Goal: Task Accomplishment & Management: Complete application form

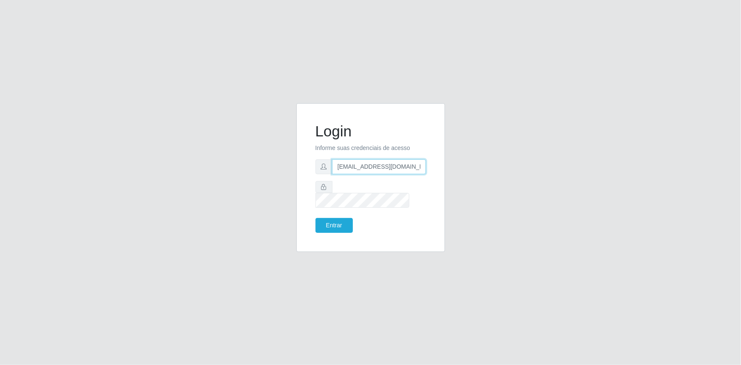
click at [371, 170] on input "[EMAIL_ADDRESS][DOMAIN_NAME]" at bounding box center [379, 166] width 94 height 15
type input "[EMAIL_ADDRESS][DOMAIN_NAME]"
click at [333, 225] on button "Entrar" at bounding box center [334, 225] width 37 height 15
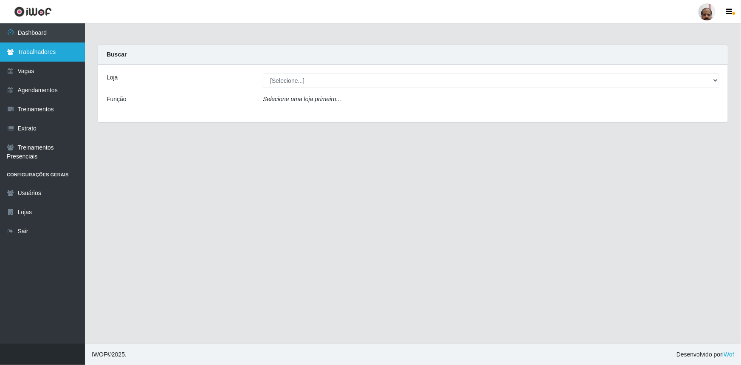
click at [39, 48] on link "Trabalhadores" at bounding box center [42, 51] width 85 height 19
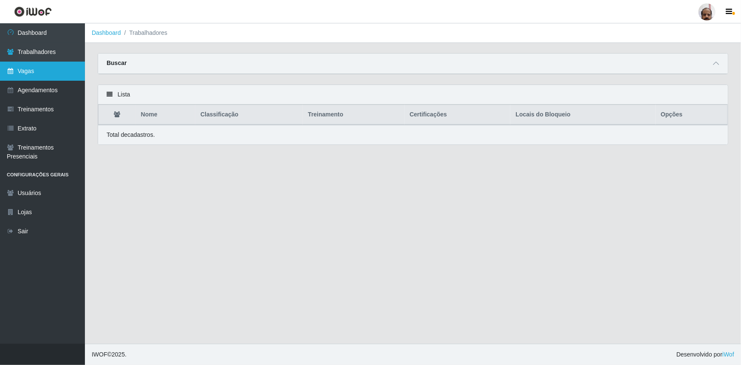
click at [25, 75] on link "Vagas" at bounding box center [42, 71] width 85 height 19
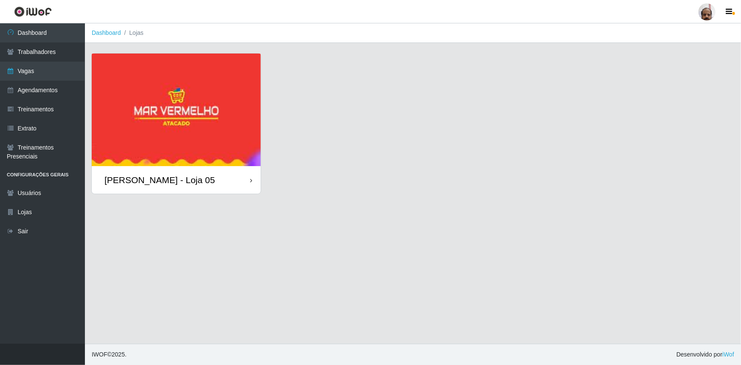
click at [119, 123] on img at bounding box center [176, 110] width 169 height 113
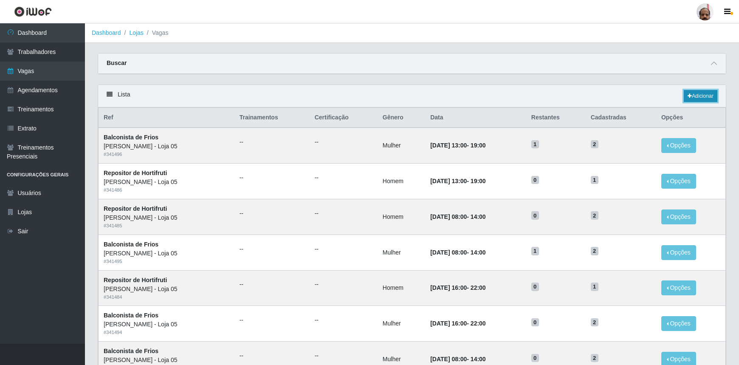
click at [692, 96] on link "Adicionar" at bounding box center [701, 96] width 34 height 12
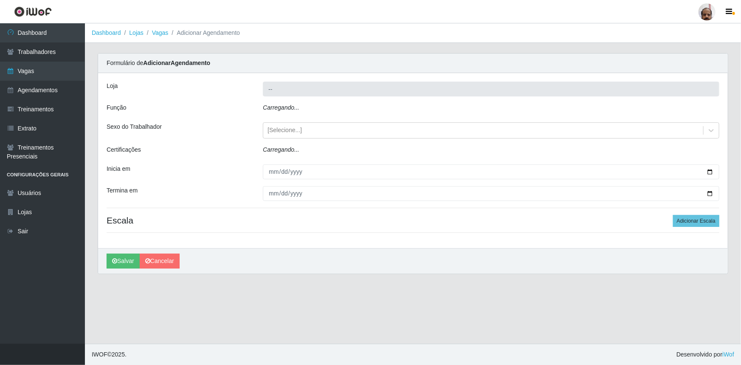
type input "[PERSON_NAME] - Loja 05"
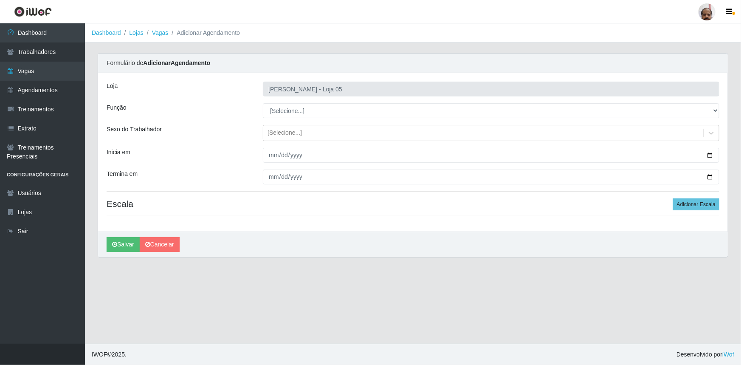
click at [514, 284] on main "Dashboard Lojas Vagas Adicionar Agendamento Carregando... Formulário de Adicion…" at bounding box center [413, 183] width 656 height 320
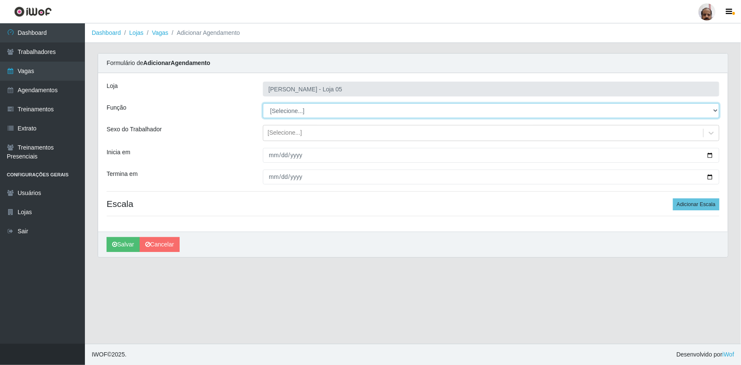
click at [714, 110] on select "[Selecione...] ASG ASG + ASG ++ Auxiliar de Depósito Auxiliar de Depósito + Aux…" at bounding box center [491, 110] width 457 height 15
select select "110"
click at [263, 103] on select "[Selecione...] ASG ASG + ASG ++ Auxiliar de Depósito Auxiliar de Depósito + Aux…" at bounding box center [491, 110] width 457 height 15
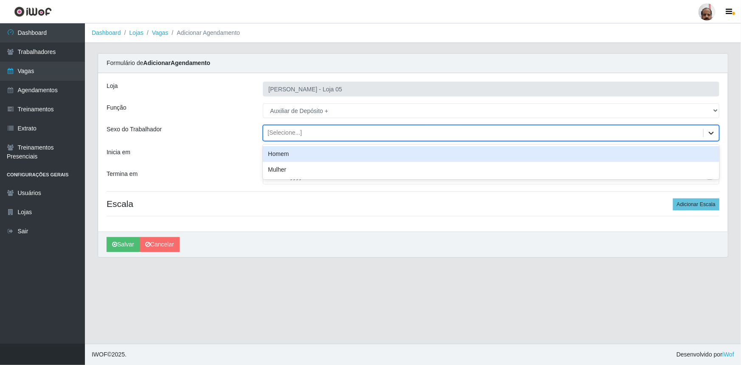
drag, startPoint x: 708, startPoint y: 135, endPoint x: 556, endPoint y: 148, distance: 152.2
click at [708, 135] on icon at bounding box center [711, 133] width 8 height 8
click at [280, 155] on div "Homem" at bounding box center [491, 154] width 457 height 16
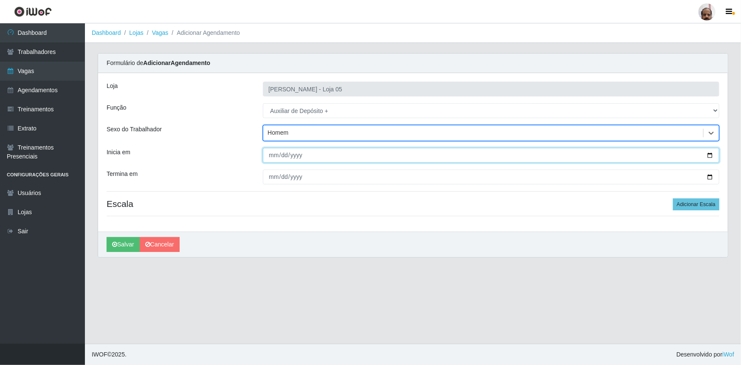
click at [711, 155] on input "Inicia em" at bounding box center [491, 155] width 457 height 15
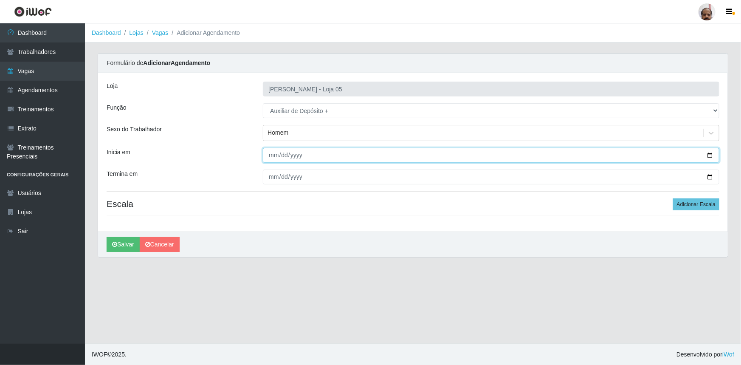
type input "[DATE]"
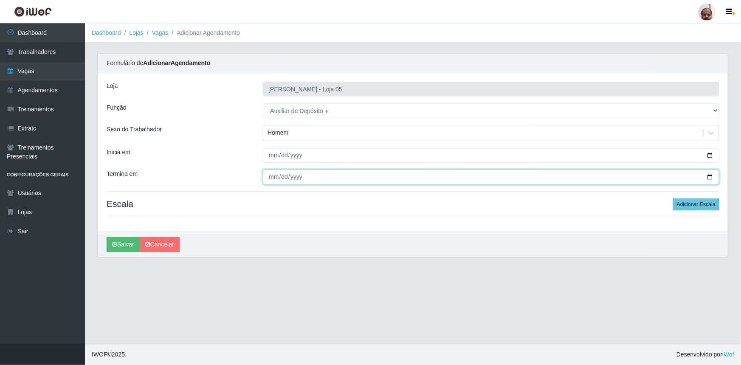
click at [712, 177] on input "Termina em" at bounding box center [491, 176] width 457 height 15
type input "[DATE]"
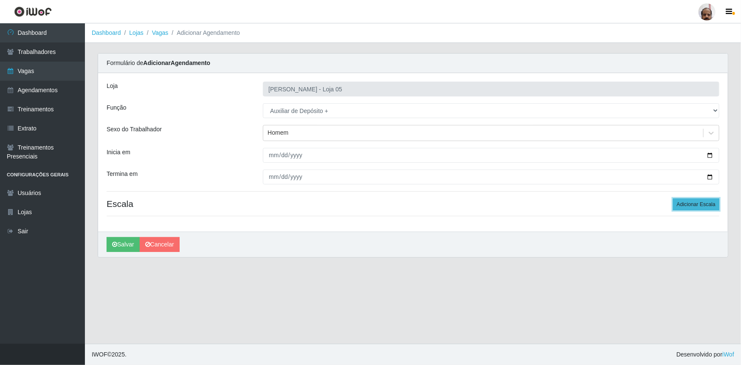
click at [685, 205] on button "Adicionar Escala" at bounding box center [696, 204] width 46 height 12
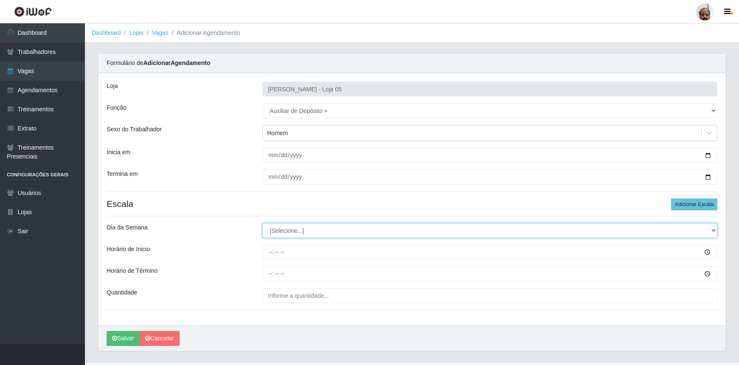
click at [715, 232] on select "[Selecione...] Segunda Terça Quarta Quinta Sexta Sábado Domingo" at bounding box center [489, 230] width 455 height 15
select select "1"
click at [262, 223] on select "[Selecione...] Segunda Terça Quarta Quinta Sexta Sábado Domingo" at bounding box center [489, 230] width 455 height 15
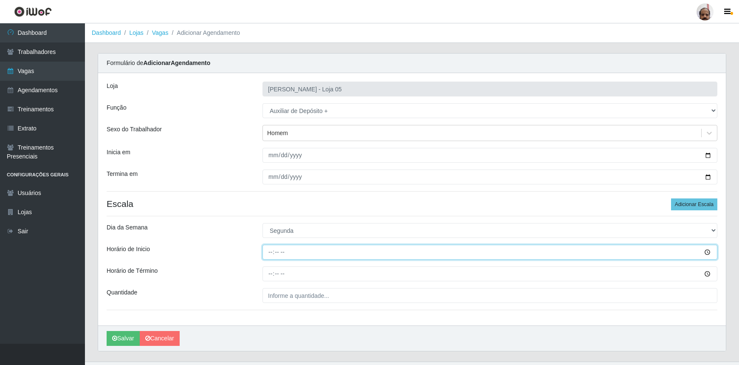
click at [268, 251] on input "Horário de Inicio" at bounding box center [489, 252] width 455 height 15
type input "23:00"
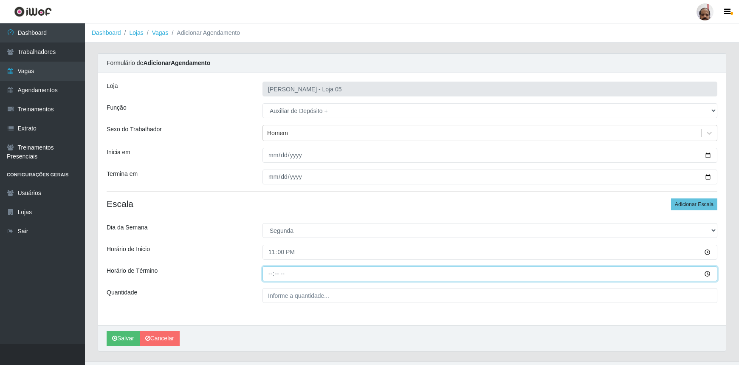
click at [268, 275] on input "Horário de Término" at bounding box center [489, 273] width 455 height 15
type input "05:00"
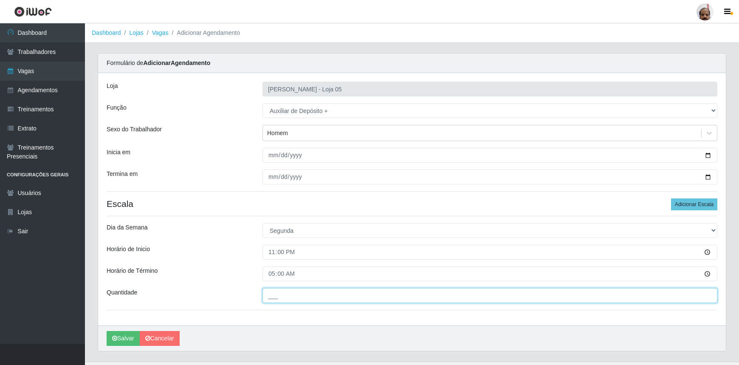
click at [319, 293] on input "___" at bounding box center [489, 295] width 455 height 15
type input "2__"
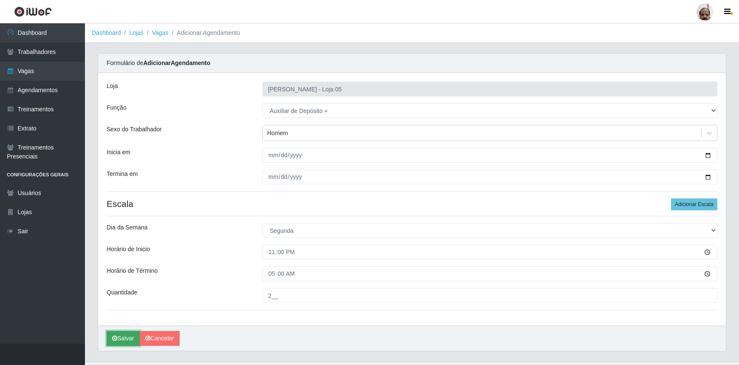
click at [115, 339] on icon "submit" at bounding box center [114, 338] width 5 height 6
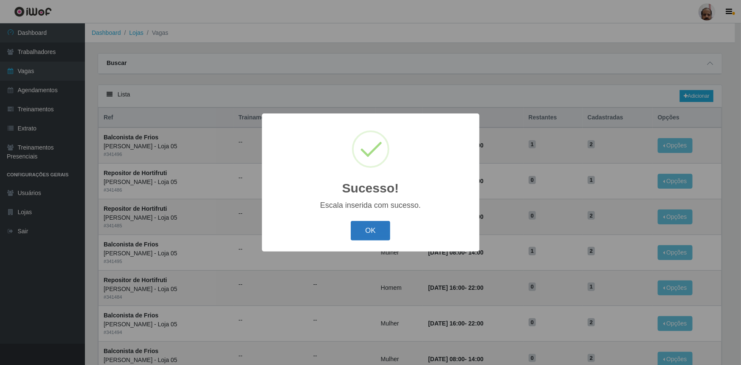
click at [373, 231] on button "OK" at bounding box center [371, 231] width 40 height 20
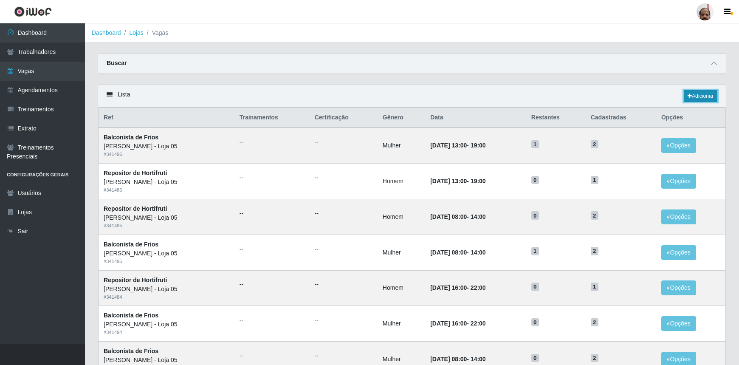
click at [703, 98] on link "Adicionar" at bounding box center [701, 96] width 34 height 12
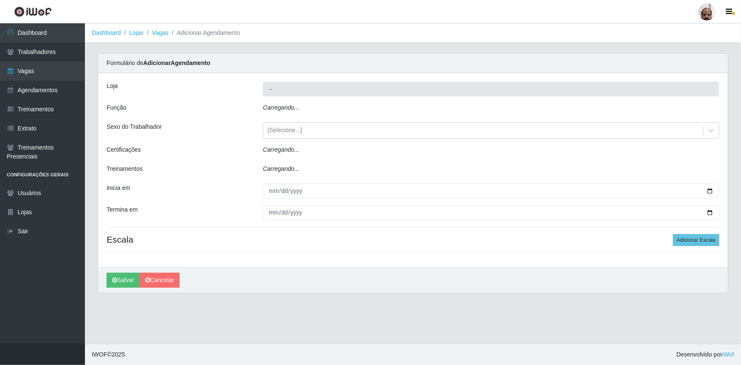
type input "[PERSON_NAME] - Loja 05"
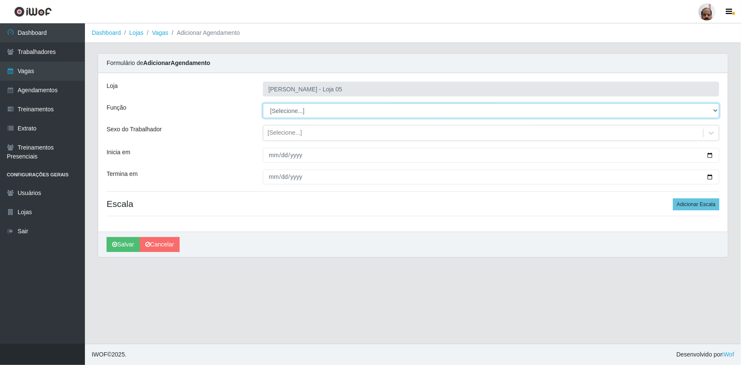
click at [714, 111] on select "[Selecione...] ASG ASG + ASG ++ Auxiliar de Depósito Auxiliar de Depósito + Aux…" at bounding box center [491, 110] width 457 height 15
select select "110"
click at [263, 103] on select "[Selecione...] ASG ASG + ASG ++ Auxiliar de Depósito Auxiliar de Depósito + Aux…" at bounding box center [491, 110] width 457 height 15
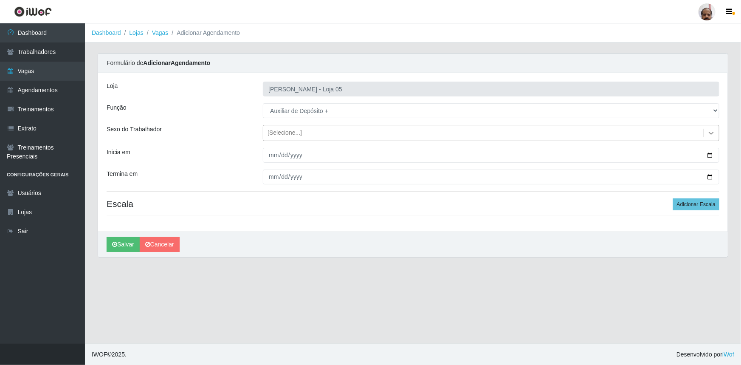
click at [712, 133] on icon at bounding box center [711, 133] width 5 height 3
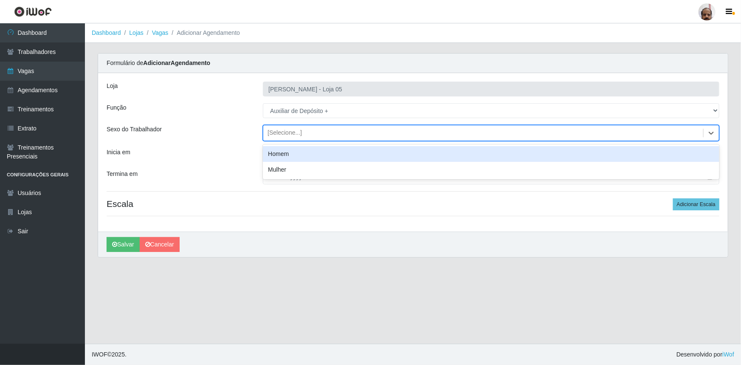
click at [293, 157] on div "Homem" at bounding box center [491, 154] width 457 height 16
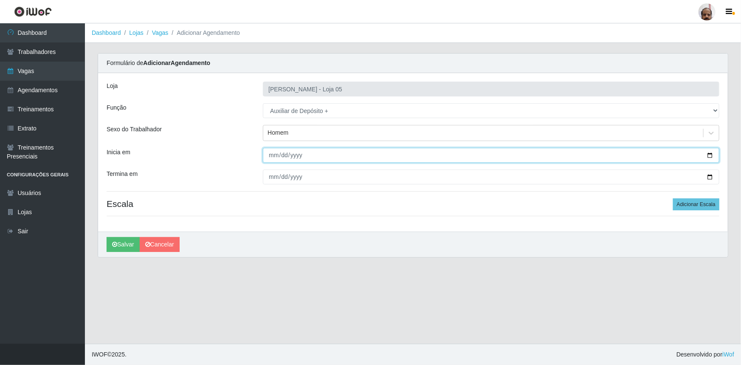
click at [711, 155] on input "Inicia em" at bounding box center [491, 155] width 457 height 15
type input "[DATE]"
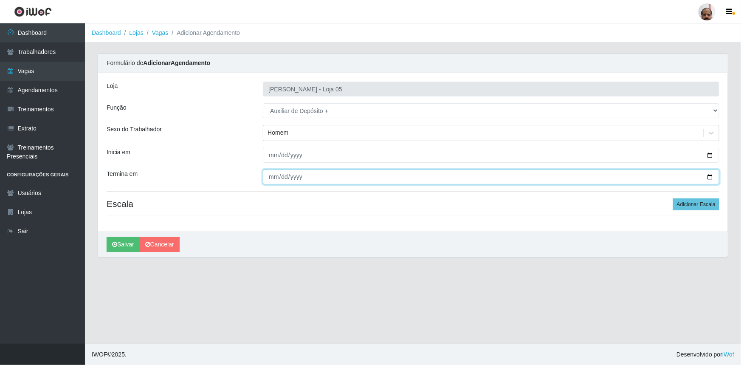
click at [708, 178] on input "Termina em" at bounding box center [491, 176] width 457 height 15
type input "[DATE]"
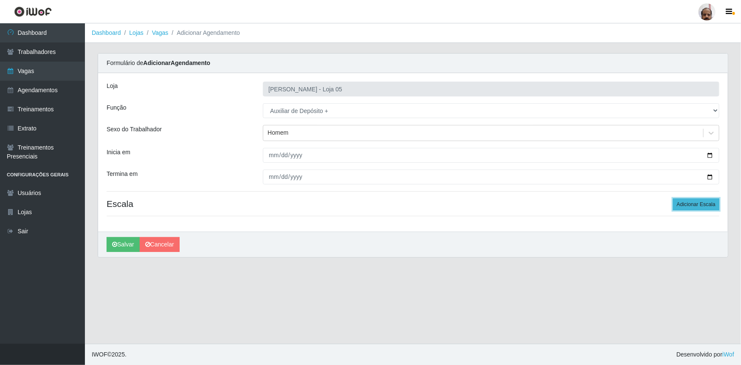
click at [682, 204] on button "Adicionar Escala" at bounding box center [696, 204] width 46 height 12
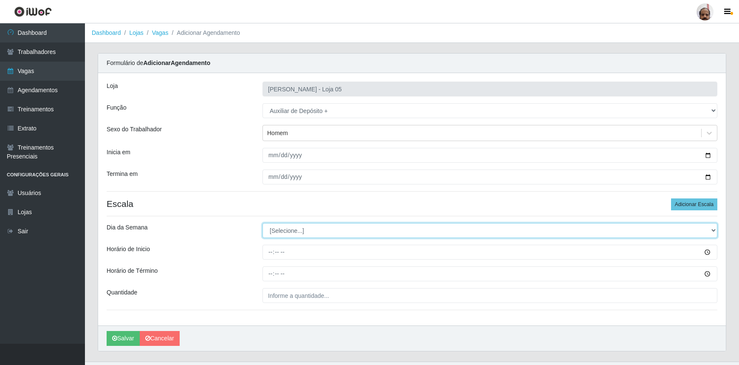
click at [713, 231] on select "[Selecione...] Segunda Terça Quarta Quinta Sexta Sábado Domingo" at bounding box center [489, 230] width 455 height 15
select select "3"
click at [262, 223] on select "[Selecione...] Segunda Terça Quarta Quinta Sexta Sábado Domingo" at bounding box center [489, 230] width 455 height 15
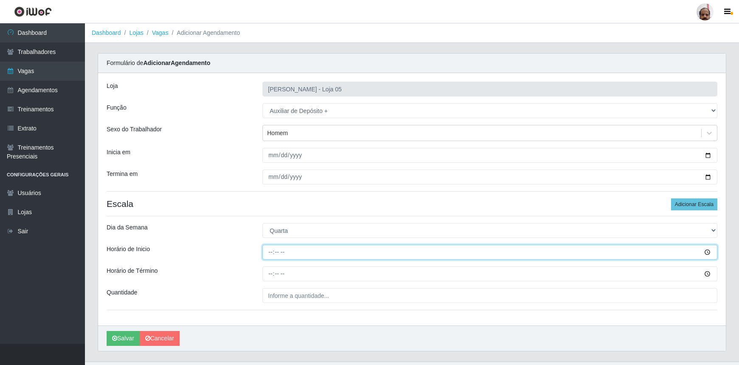
click at [707, 250] on input "Horário de Inicio" at bounding box center [489, 252] width 455 height 15
click at [705, 251] on input "Horário de Inicio" at bounding box center [489, 252] width 455 height 15
click at [275, 252] on input "Horário de Inicio" at bounding box center [489, 252] width 455 height 15
click at [263, 255] on input "Horário de Inicio" at bounding box center [489, 252] width 455 height 15
click at [271, 251] on input "Horário de Inicio" at bounding box center [489, 252] width 455 height 15
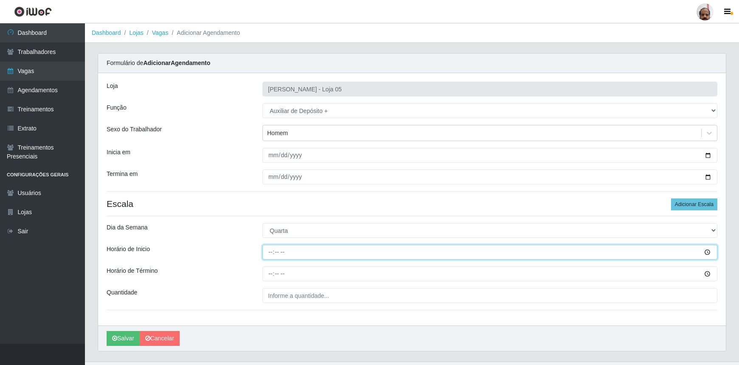
type input "23:00"
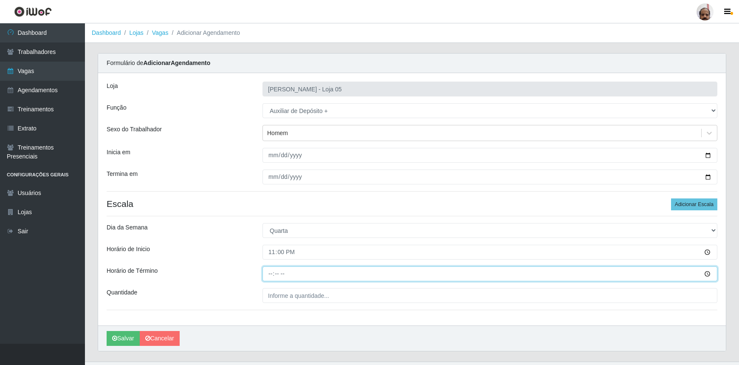
click at [270, 275] on input "Horário de Término" at bounding box center [489, 273] width 455 height 15
type input "05:00"
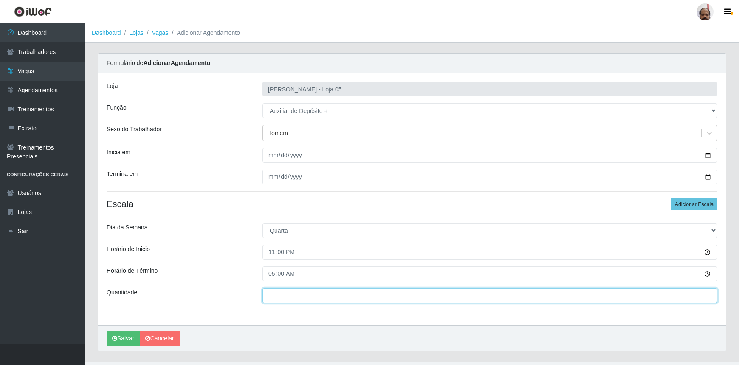
click at [293, 297] on input "___" at bounding box center [489, 295] width 455 height 15
type input "2__"
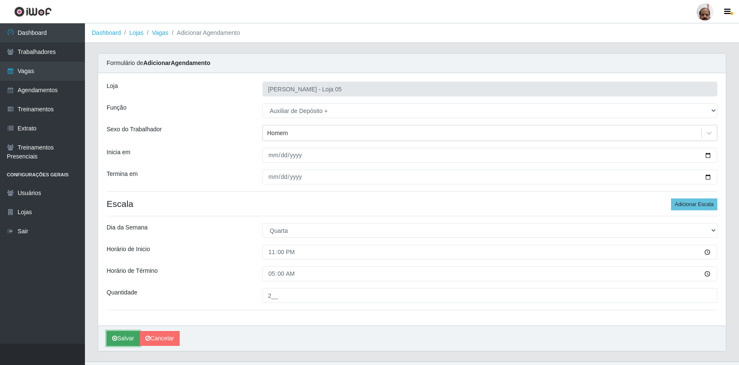
click at [124, 340] on button "Salvar" at bounding box center [123, 338] width 33 height 15
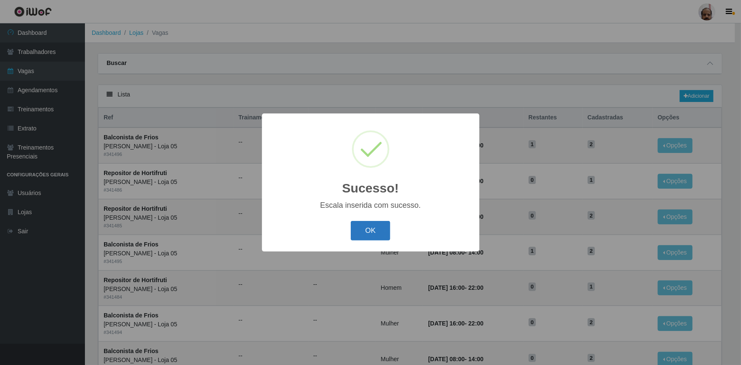
click at [376, 230] on button "OK" at bounding box center [371, 231] width 40 height 20
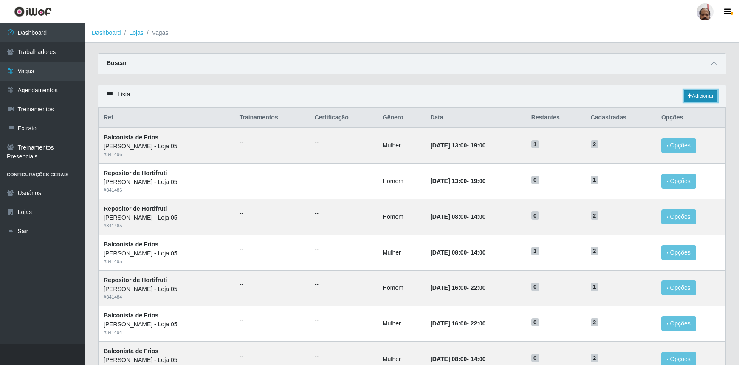
click at [696, 96] on link "Adicionar" at bounding box center [701, 96] width 34 height 12
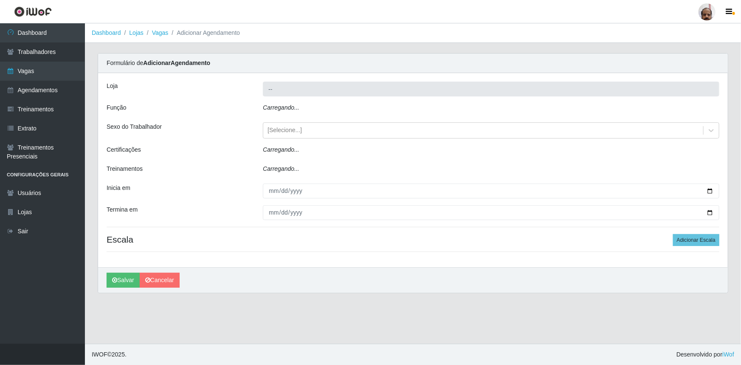
type input "[PERSON_NAME] - Loja 05"
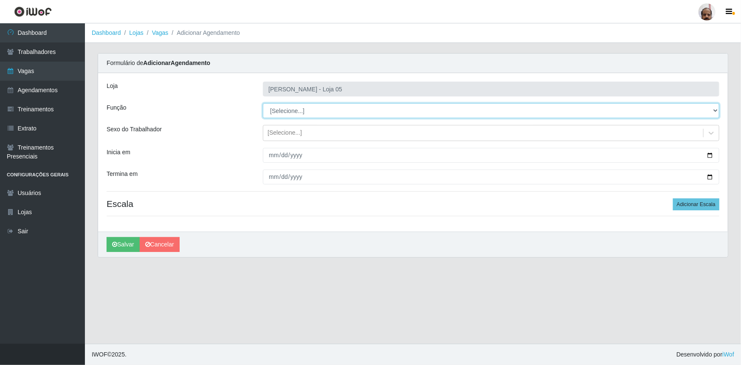
click at [716, 110] on select "[Selecione...] ASG ASG + ASG ++ Auxiliar de Depósito Auxiliar de Depósito + Aux…" at bounding box center [491, 110] width 457 height 15
select select "82"
click at [263, 103] on select "[Selecione...] ASG ASG + ASG ++ Auxiliar de Depósito Auxiliar de Depósito + Aux…" at bounding box center [491, 110] width 457 height 15
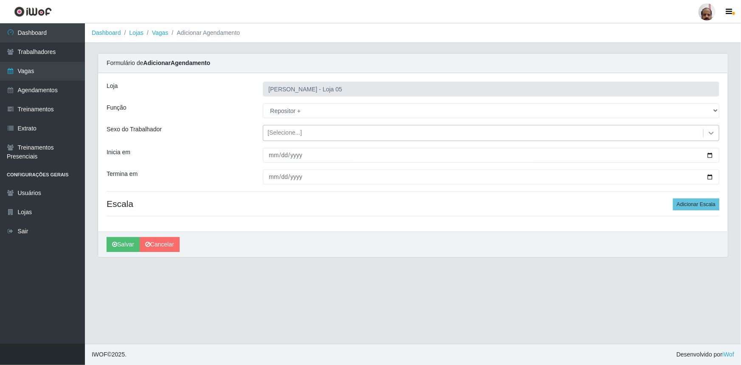
click at [711, 137] on div at bounding box center [711, 132] width 15 height 15
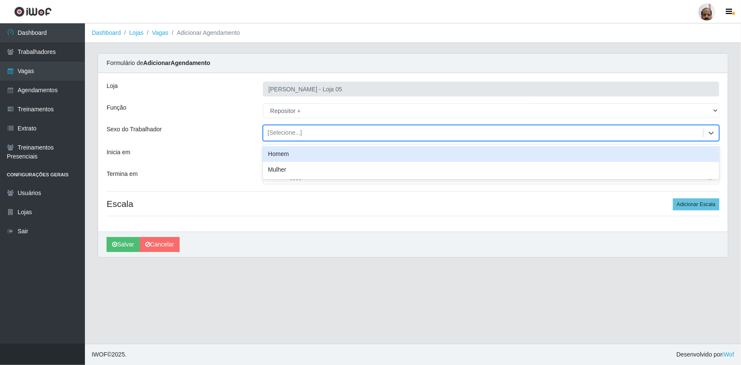
click at [290, 153] on div "Homem" at bounding box center [491, 154] width 457 height 16
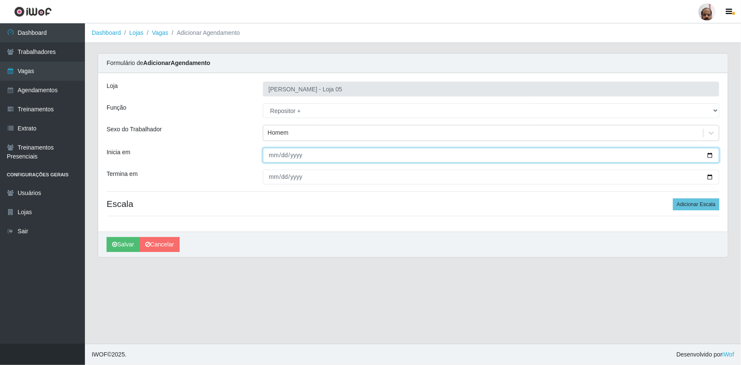
click at [710, 154] on input "Inicia em" at bounding box center [491, 155] width 457 height 15
type input "[DATE]"
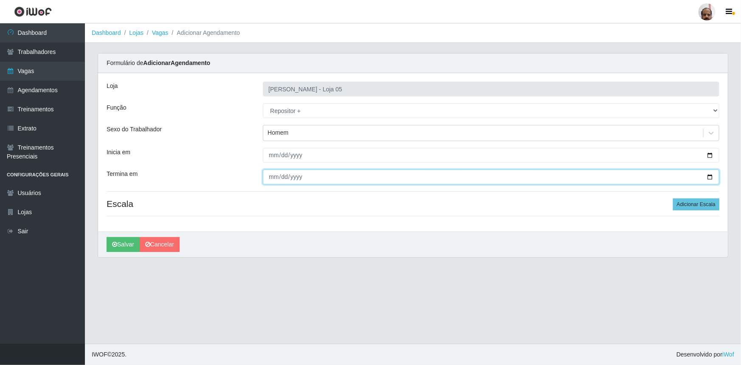
click at [709, 177] on input "Termina em" at bounding box center [491, 176] width 457 height 15
type input "[DATE]"
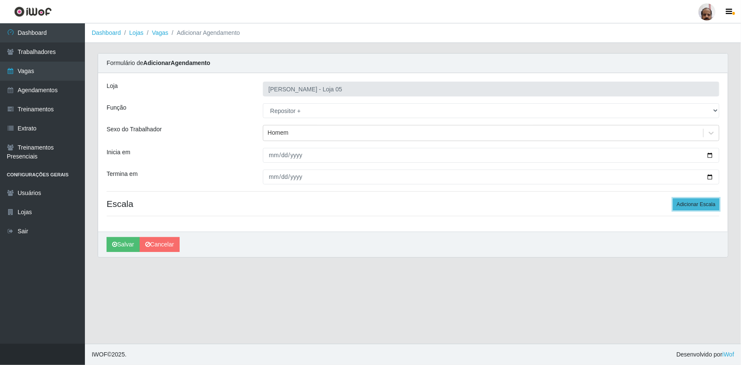
click at [703, 206] on button "Adicionar Escala" at bounding box center [696, 204] width 46 height 12
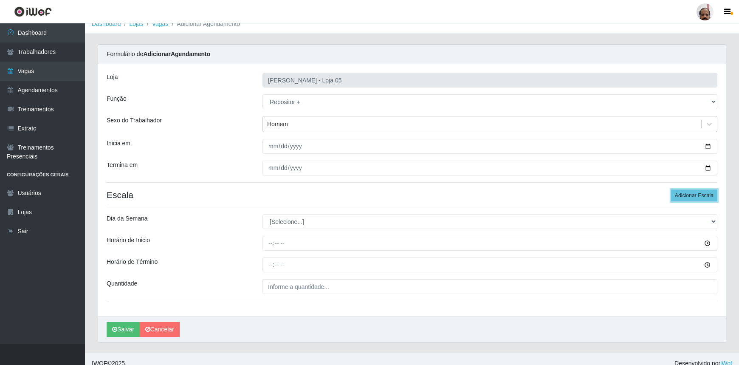
scroll to position [17, 0]
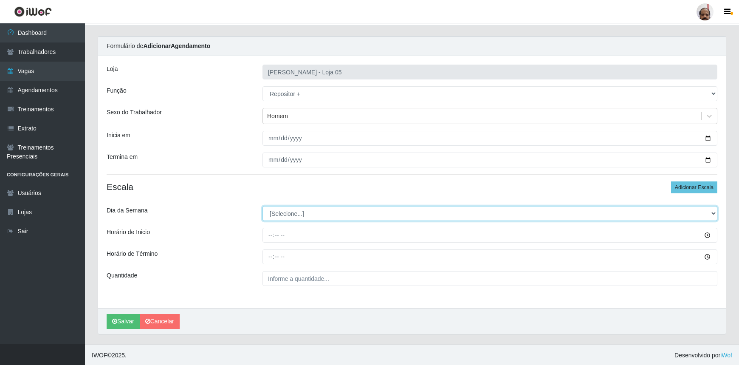
click at [714, 214] on select "[Selecione...] Segunda Terça Quarta Quinta Sexta Sábado Domingo" at bounding box center [489, 213] width 455 height 15
select select "2"
click at [262, 206] on select "[Selecione...] Segunda Terça Quarta Quinta Sexta Sábado Domingo" at bounding box center [489, 213] width 455 height 15
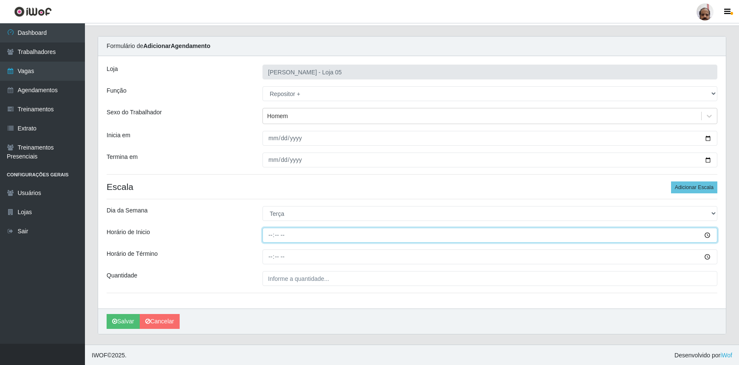
click at [271, 237] on input "Horário de Inicio" at bounding box center [489, 235] width 455 height 15
type input "23:00"
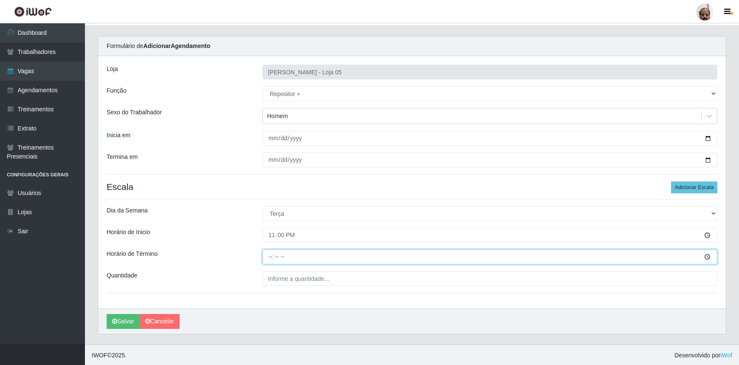
click at [268, 260] on input "Horário de Término" at bounding box center [489, 256] width 455 height 15
type input "05:00"
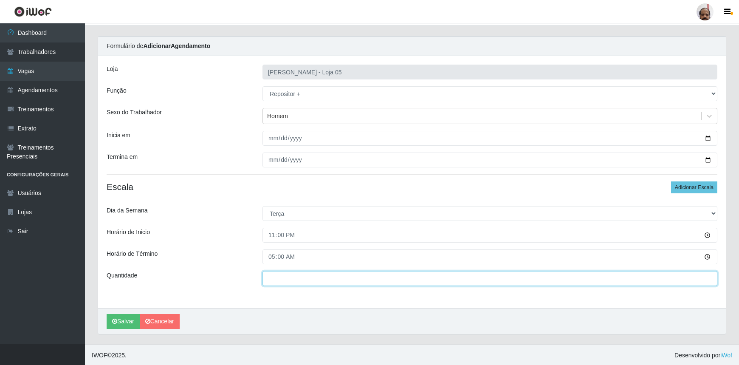
click at [285, 277] on input "___" at bounding box center [489, 278] width 455 height 15
type input "6__"
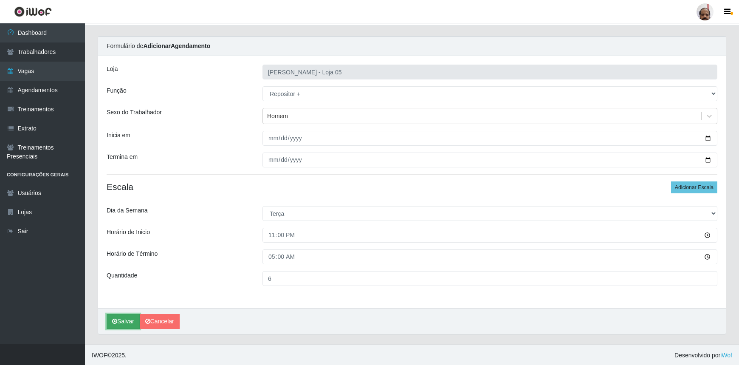
click at [123, 320] on button "Salvar" at bounding box center [123, 321] width 33 height 15
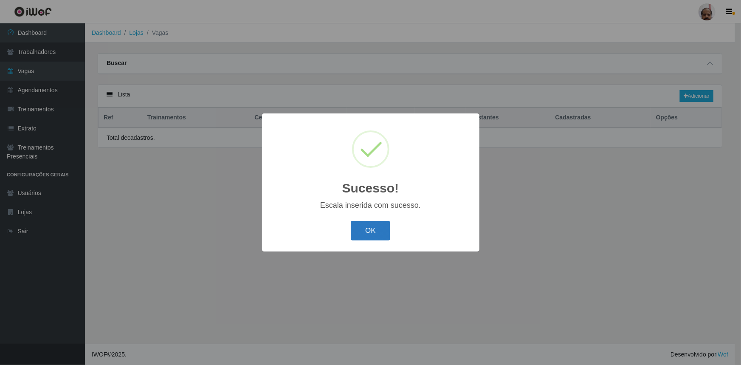
click at [377, 226] on button "OK" at bounding box center [371, 231] width 40 height 20
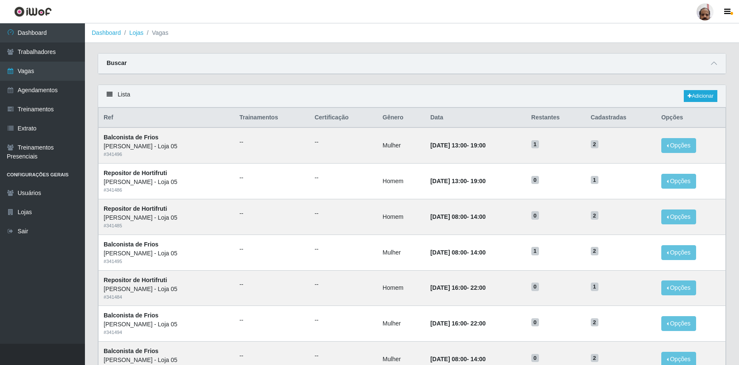
click at [705, 89] on div "Lista Adicionar" at bounding box center [412, 96] width 628 height 23
click at [703, 98] on link "Adicionar" at bounding box center [701, 96] width 34 height 12
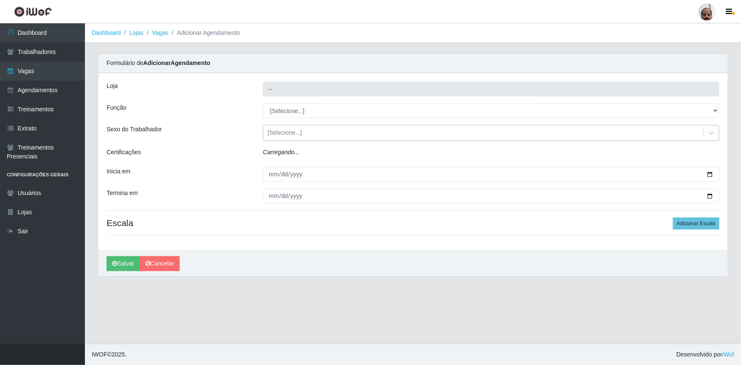
type input "[PERSON_NAME] - Loja 05"
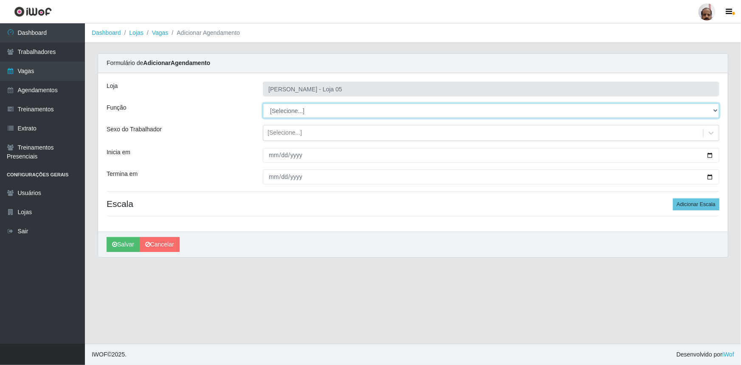
click at [714, 110] on select "[Selecione...] ASG ASG + ASG ++ Auxiliar de Depósito Auxiliar de Depósito + Aux…" at bounding box center [491, 110] width 457 height 15
select select "82"
click at [263, 103] on select "[Selecione...] ASG ASG + ASG ++ Auxiliar de Depósito Auxiliar de Depósito + Aux…" at bounding box center [491, 110] width 457 height 15
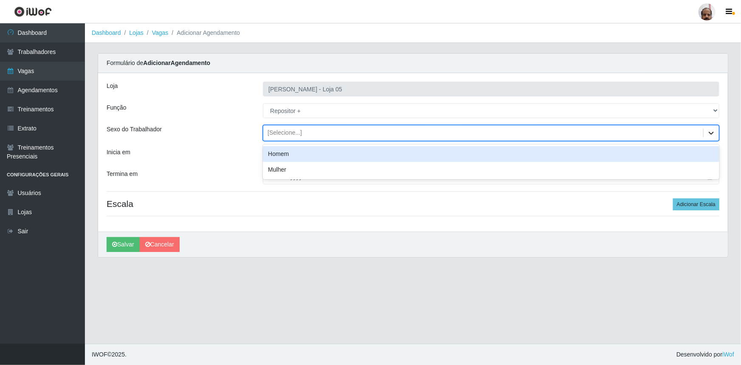
click at [705, 134] on div at bounding box center [711, 132] width 15 height 15
click at [286, 157] on div "Homem" at bounding box center [491, 154] width 457 height 16
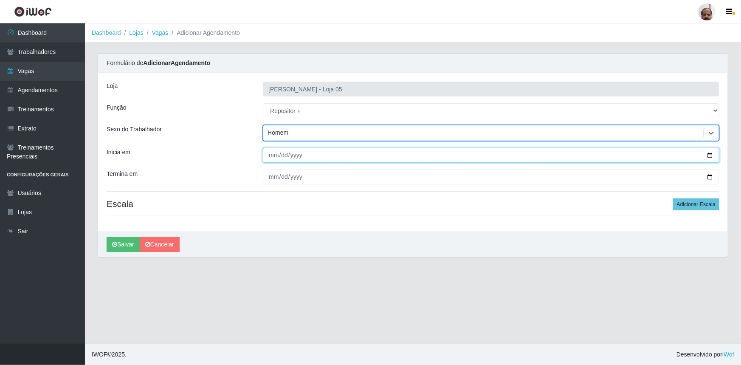
click at [713, 159] on input "Inicia em" at bounding box center [491, 155] width 457 height 15
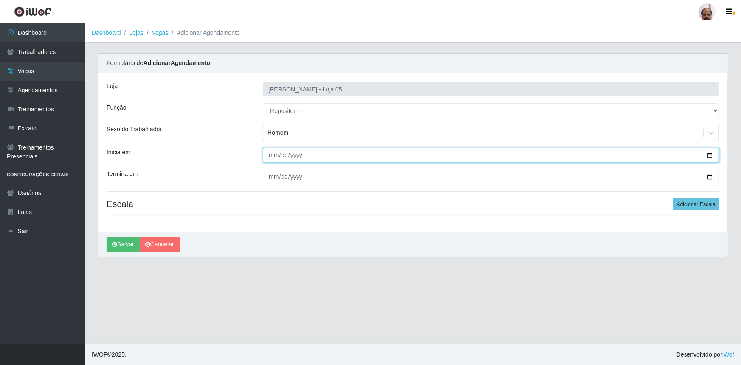
click at [708, 153] on input "Inicia em" at bounding box center [491, 155] width 457 height 15
type input "[DATE]"
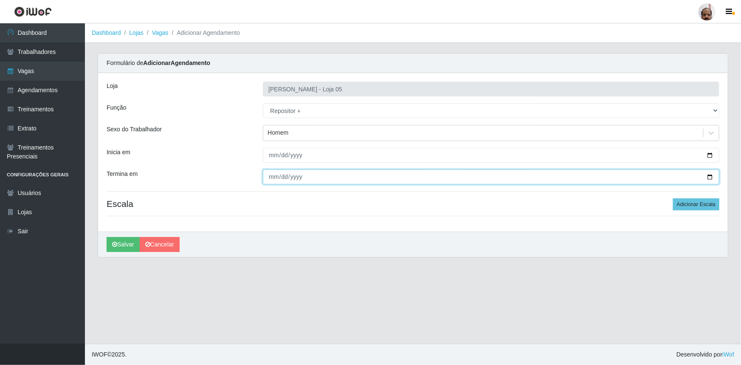
click at [712, 175] on input "Termina em" at bounding box center [491, 176] width 457 height 15
type input "[DATE]"
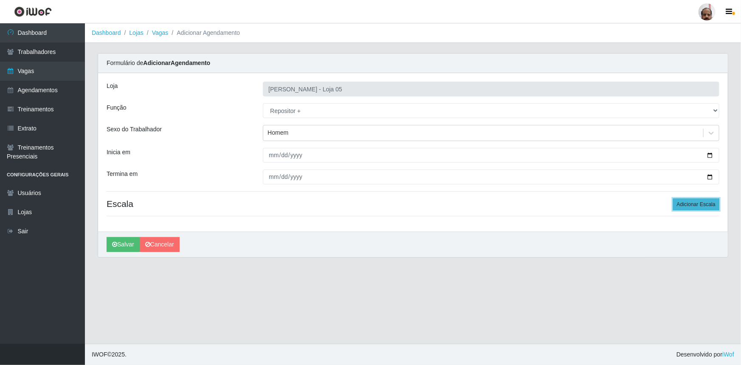
click at [699, 206] on button "Adicionar Escala" at bounding box center [696, 204] width 46 height 12
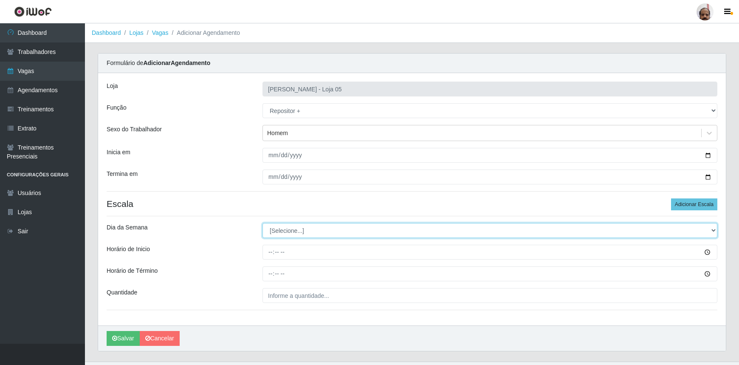
click at [709, 231] on select "[Selecione...] Segunda Terça Quarta Quinta Sexta Sábado Domingo" at bounding box center [489, 230] width 455 height 15
select select "3"
click at [262, 223] on select "[Selecione...] Segunda Terça Quarta Quinta Sexta Sábado Domingo" at bounding box center [489, 230] width 455 height 15
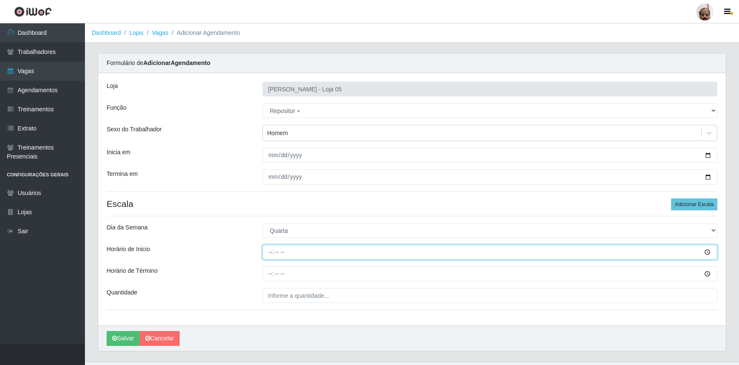
click at [271, 256] on input "Horário de Inicio" at bounding box center [489, 252] width 455 height 15
type input "23:00"
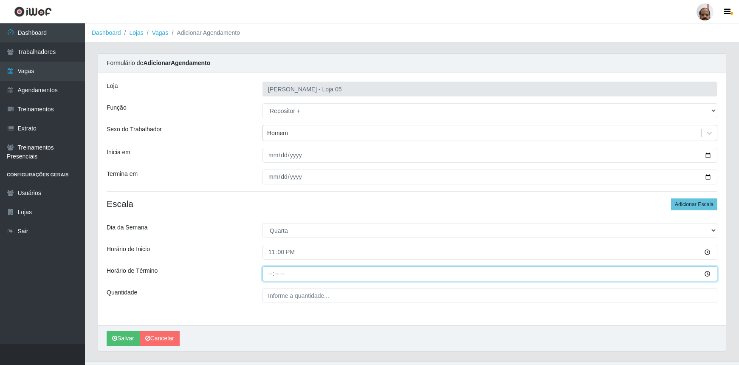
click at [268, 276] on input "Horário de Término" at bounding box center [489, 273] width 455 height 15
type input "05:00"
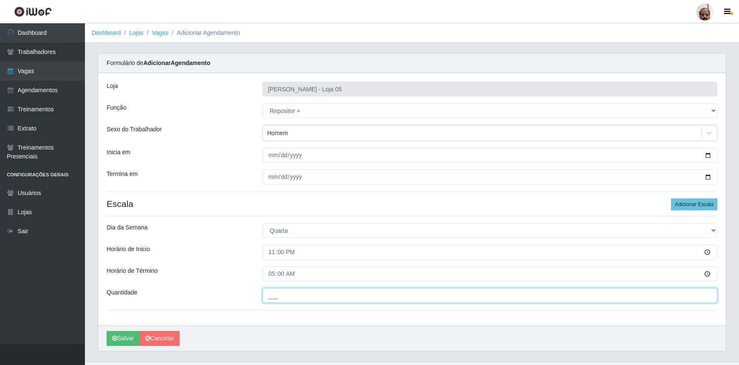
click at [296, 296] on input "___" at bounding box center [489, 295] width 455 height 15
type input "6__"
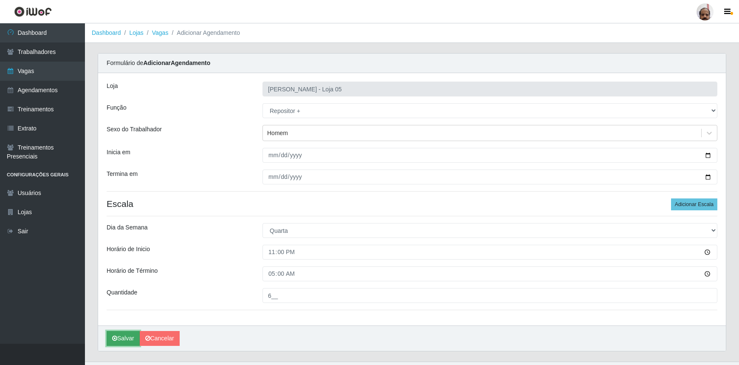
click at [110, 337] on button "Salvar" at bounding box center [123, 338] width 33 height 15
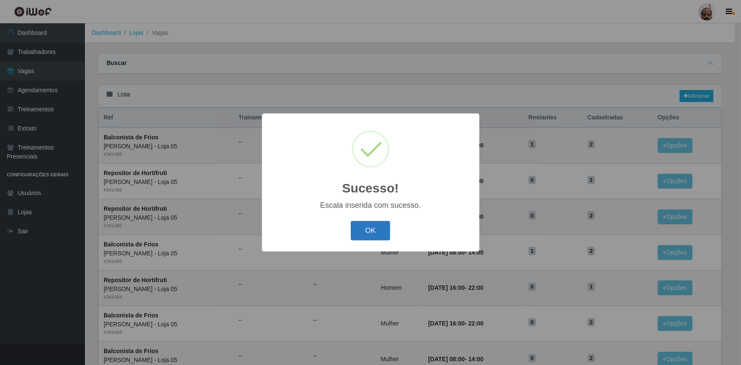
click at [376, 224] on button "OK" at bounding box center [371, 231] width 40 height 20
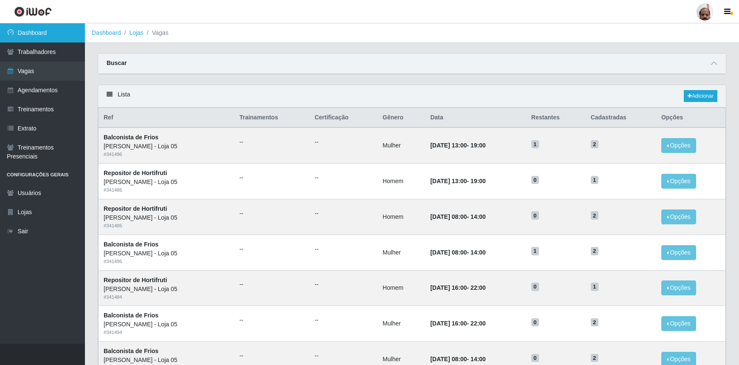
click at [23, 35] on link "Dashboard" at bounding box center [42, 32] width 85 height 19
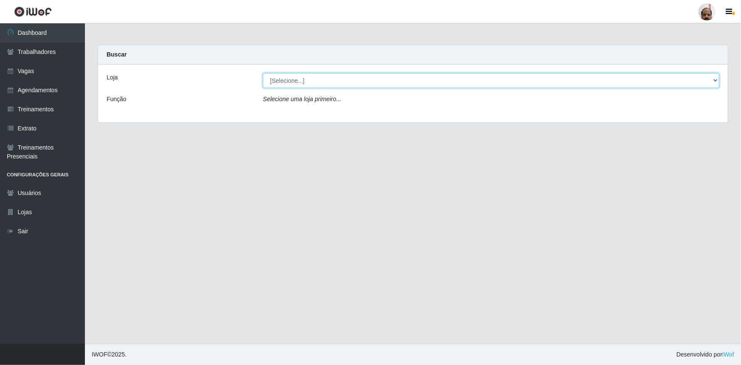
click at [718, 79] on select "[Selecione...] Mar Vermelho - Loja 05" at bounding box center [491, 80] width 457 height 15
select select "252"
click at [263, 73] on select "[Selecione...] Mar Vermelho - Loja 05" at bounding box center [491, 80] width 457 height 15
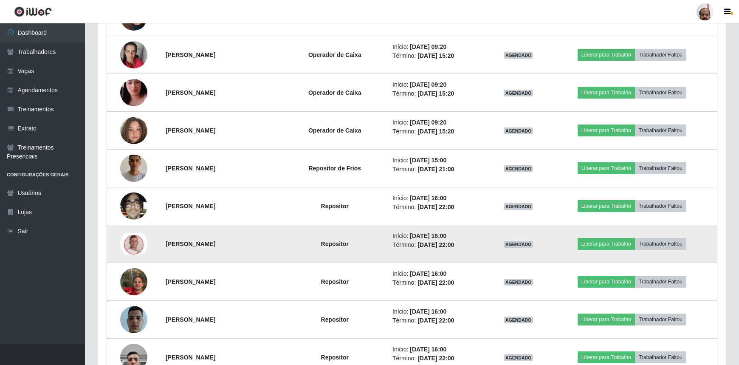
scroll to position [718, 0]
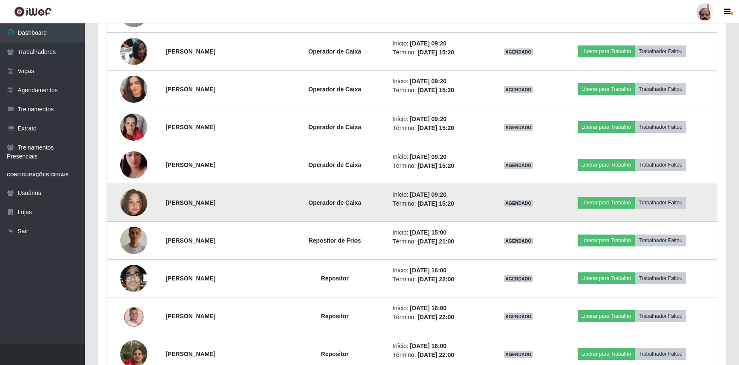
click at [138, 198] on img at bounding box center [133, 202] width 27 height 48
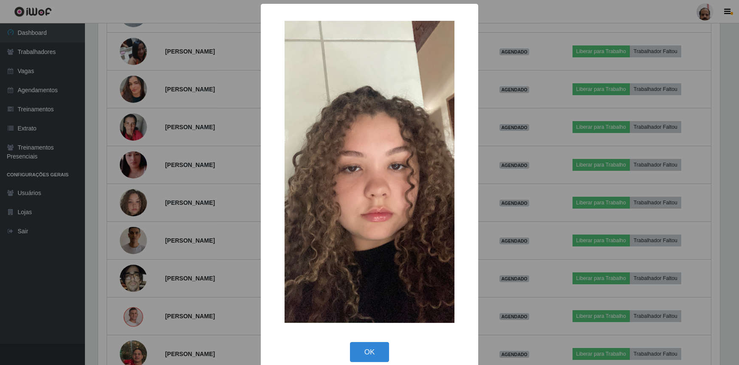
scroll to position [176, 624]
drag, startPoint x: 379, startPoint y: 355, endPoint x: 198, endPoint y: 248, distance: 210.2
click at [376, 350] on button "OK" at bounding box center [371, 352] width 40 height 20
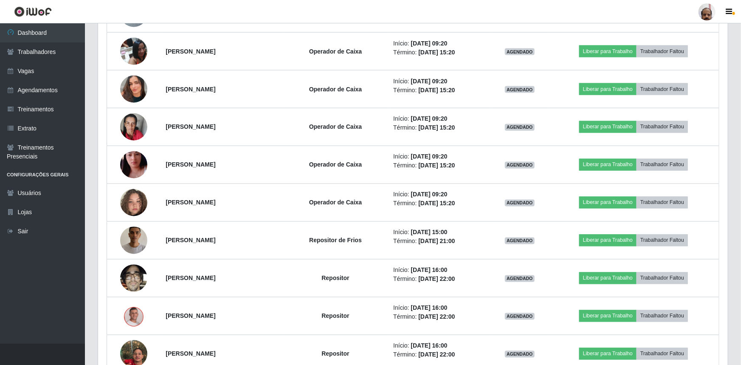
scroll to position [176, 628]
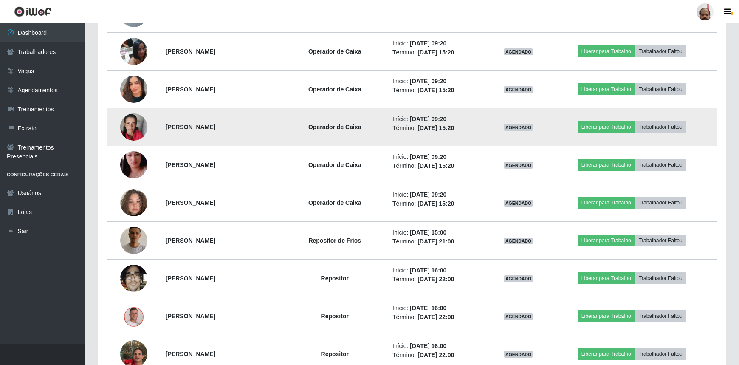
click at [131, 126] on img at bounding box center [133, 127] width 27 height 36
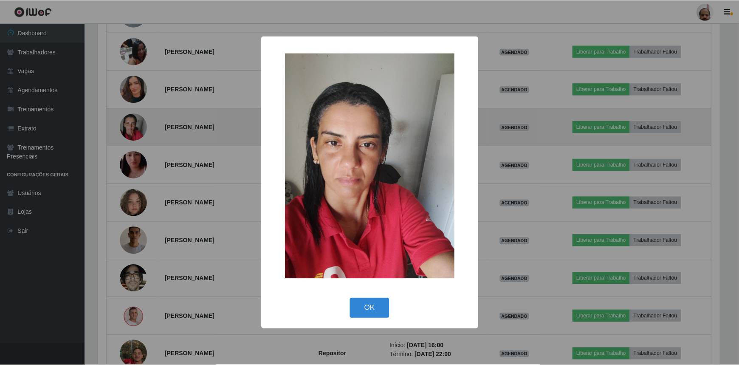
scroll to position [176, 624]
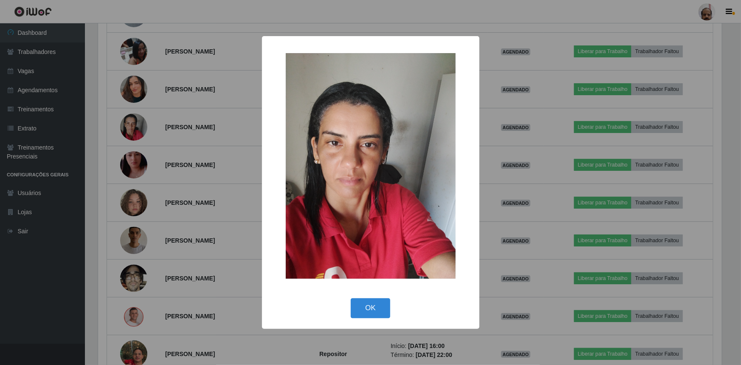
drag, startPoint x: 372, startPoint y: 310, endPoint x: 293, endPoint y: 243, distance: 103.1
click at [372, 309] on button "OK" at bounding box center [371, 308] width 40 height 20
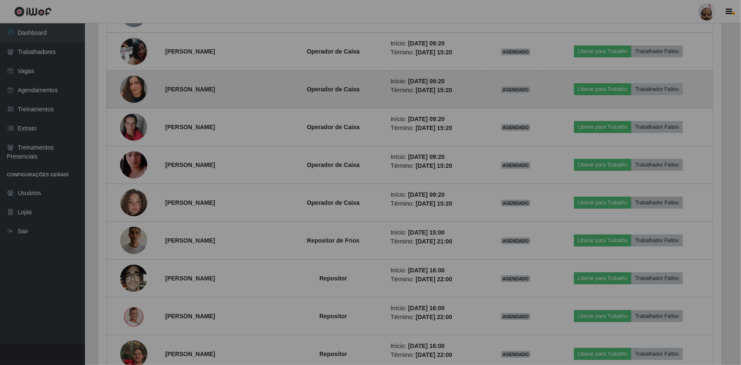
scroll to position [176, 628]
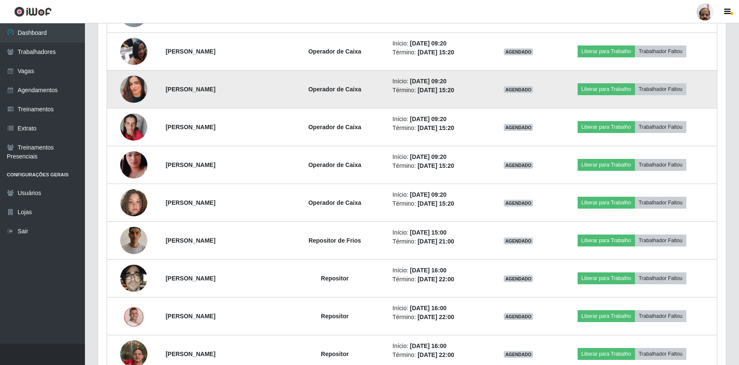
click at [141, 85] on img at bounding box center [133, 89] width 27 height 48
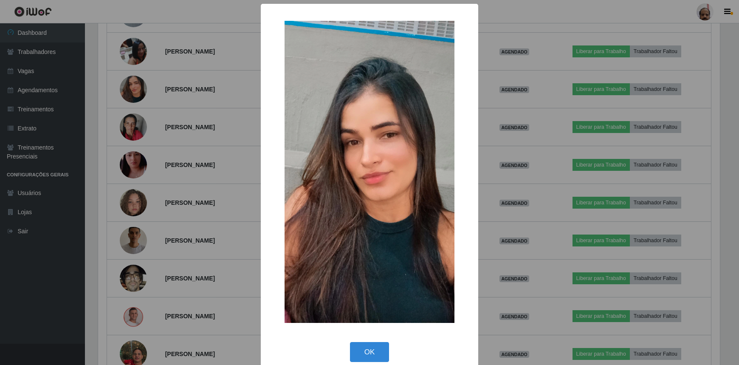
scroll to position [176, 624]
click at [369, 353] on button "OK" at bounding box center [371, 352] width 40 height 20
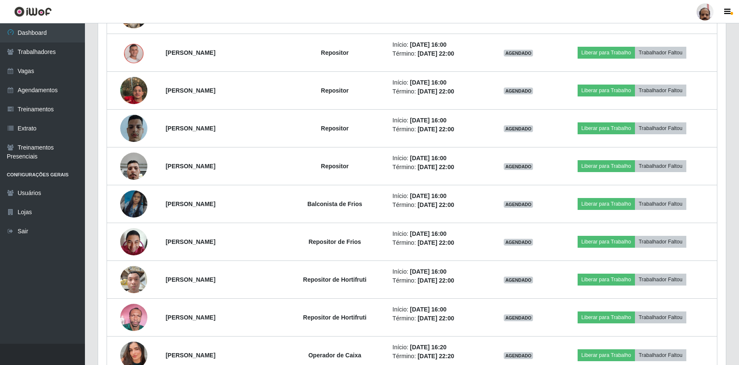
scroll to position [1104, 0]
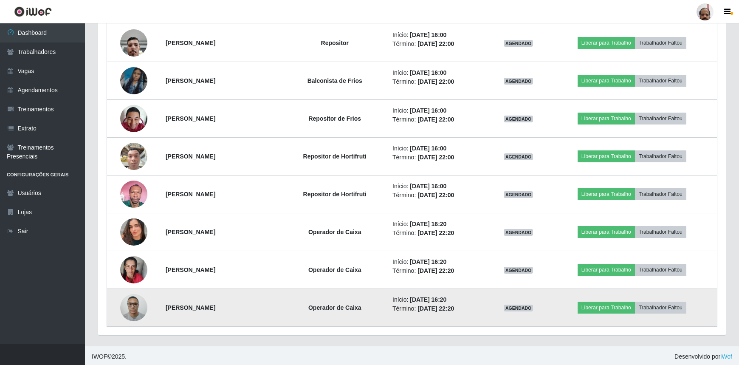
click at [134, 307] on img at bounding box center [133, 307] width 27 height 36
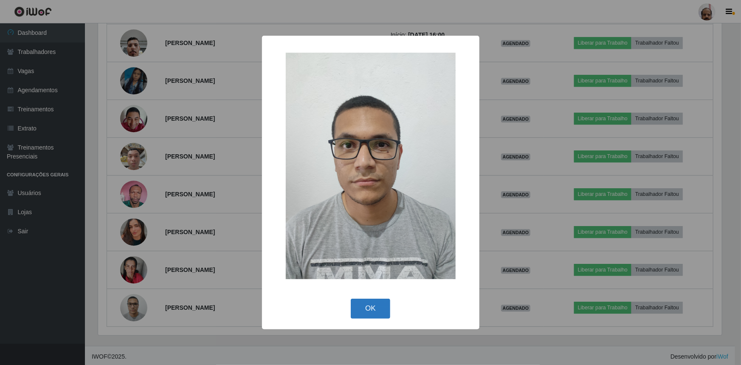
click at [374, 308] on button "OK" at bounding box center [371, 309] width 40 height 20
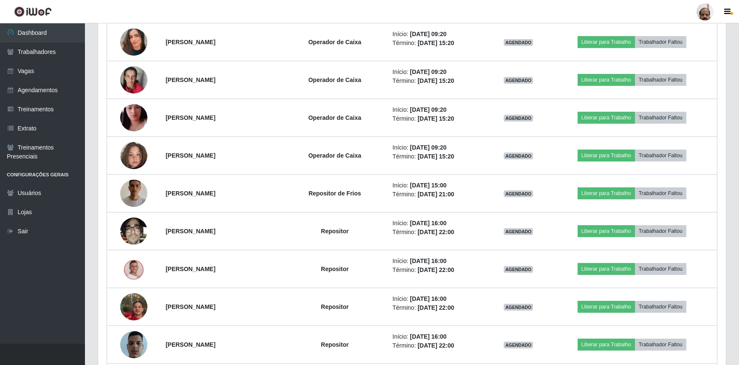
scroll to position [718, 0]
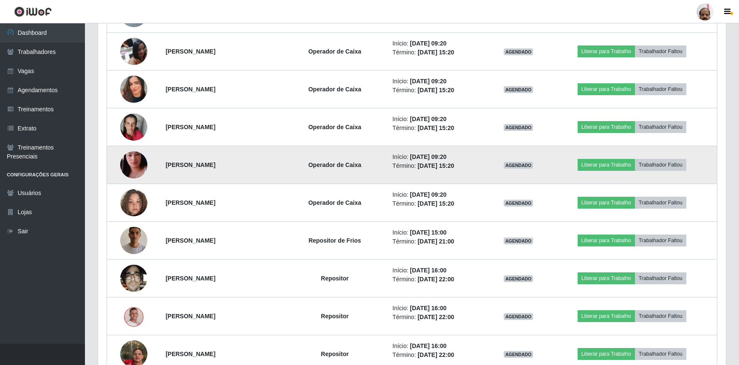
click at [132, 163] on img at bounding box center [133, 165] width 27 height 48
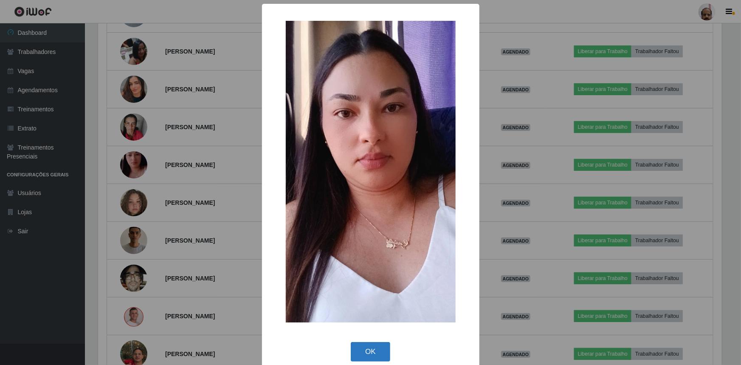
click at [362, 352] on button "OK" at bounding box center [371, 352] width 40 height 20
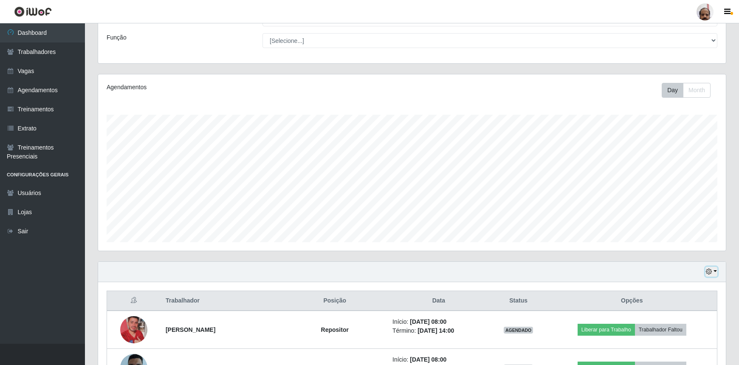
click at [709, 271] on icon "button" at bounding box center [709, 271] width 6 height 6
click at [672, 238] on button "1 Semana" at bounding box center [682, 240] width 67 height 18
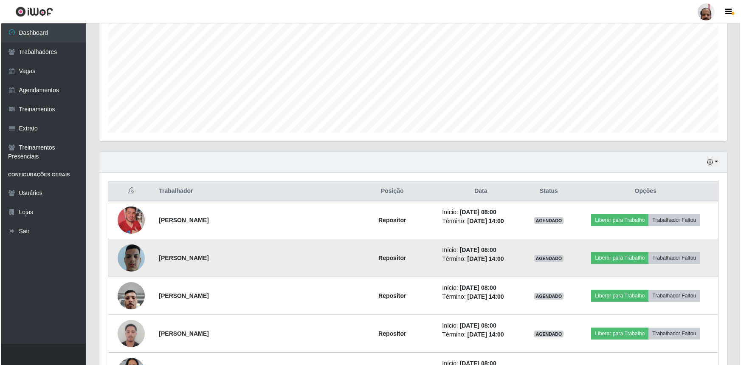
scroll to position [216, 0]
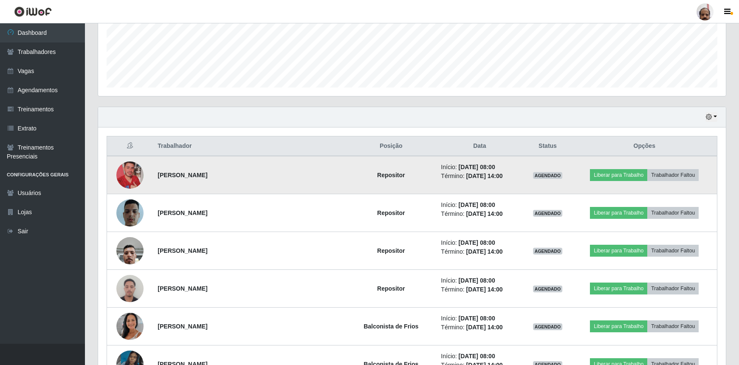
click at [127, 182] on img at bounding box center [129, 175] width 27 height 48
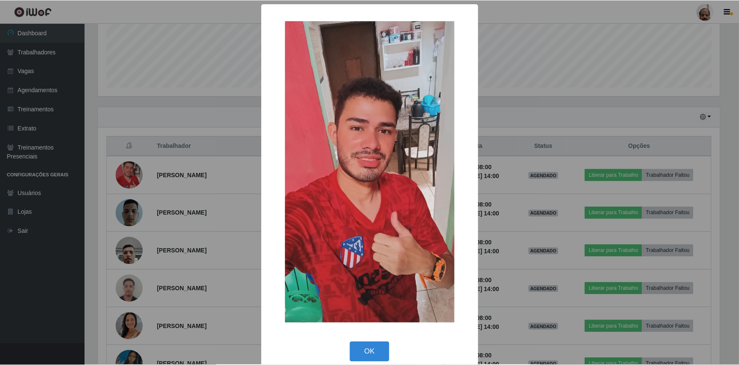
scroll to position [176, 624]
drag, startPoint x: 517, startPoint y: 197, endPoint x: 297, endPoint y: 233, distance: 223.4
click at [517, 197] on div "× OK Cancel" at bounding box center [370, 182] width 741 height 365
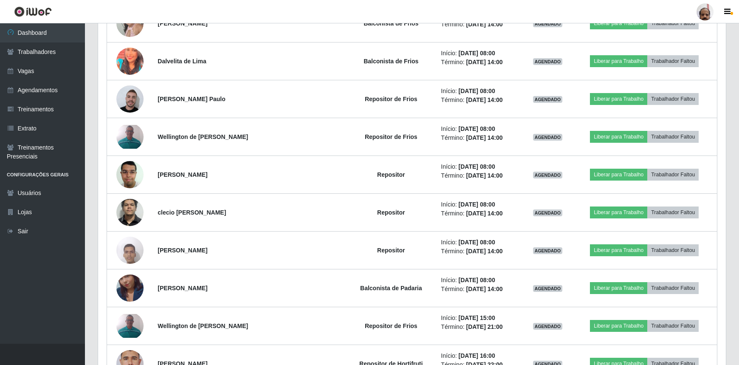
scroll to position [2069, 0]
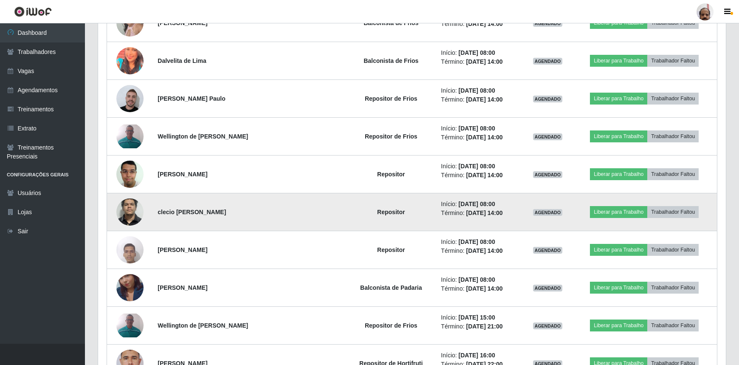
click at [127, 212] on img at bounding box center [129, 211] width 27 height 57
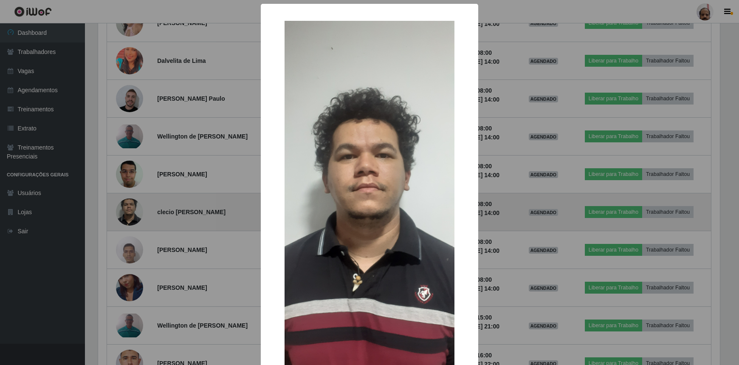
scroll to position [176, 624]
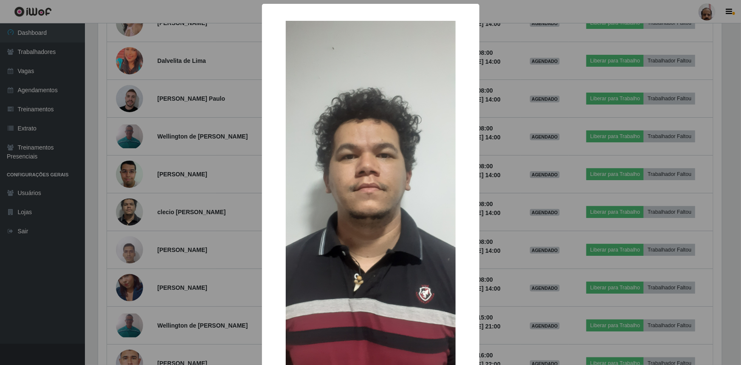
click at [494, 242] on div "× OK Cancel" at bounding box center [370, 182] width 741 height 365
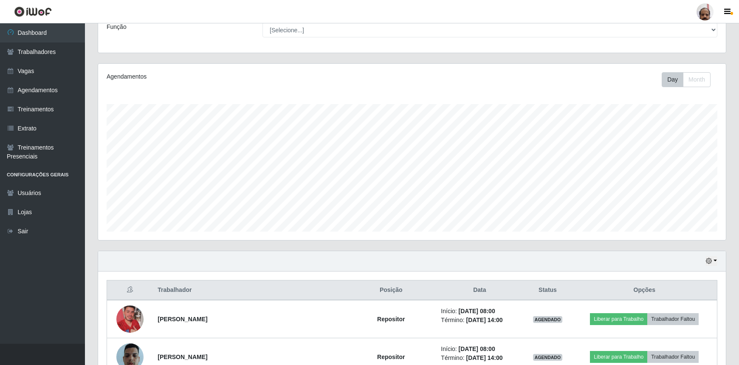
scroll to position [0, 0]
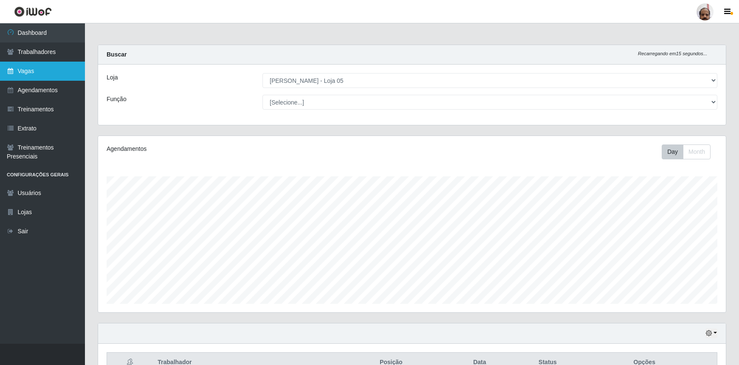
click at [21, 68] on link "Vagas" at bounding box center [42, 71] width 85 height 19
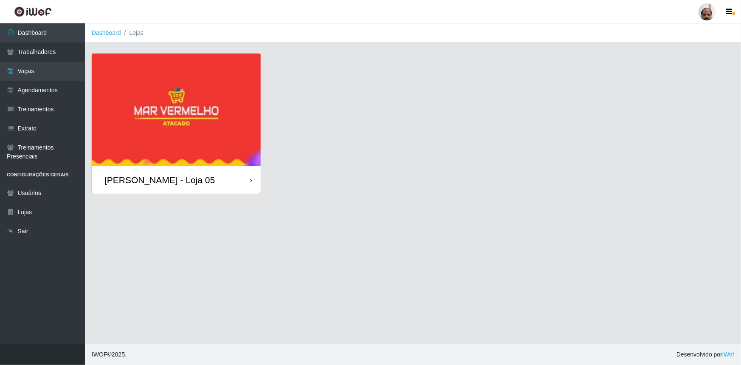
click at [195, 145] on img at bounding box center [176, 110] width 169 height 113
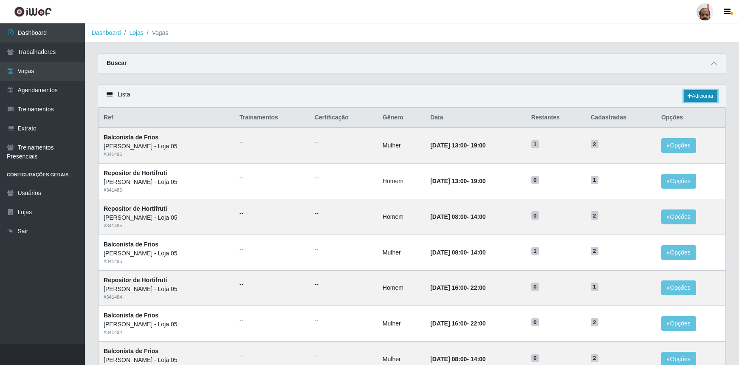
click at [694, 97] on link "Adicionar" at bounding box center [701, 96] width 34 height 12
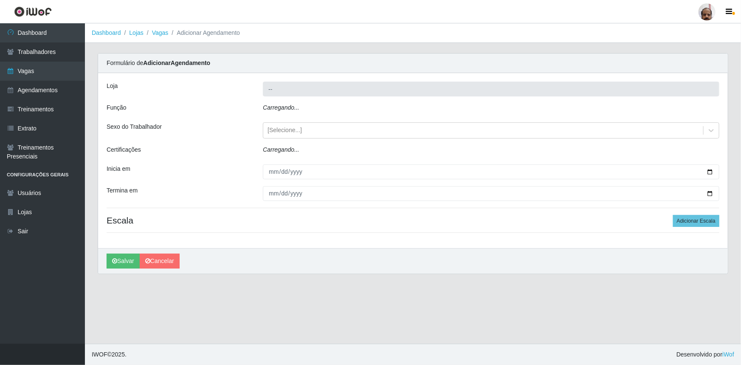
type input "[PERSON_NAME] - Loja 05"
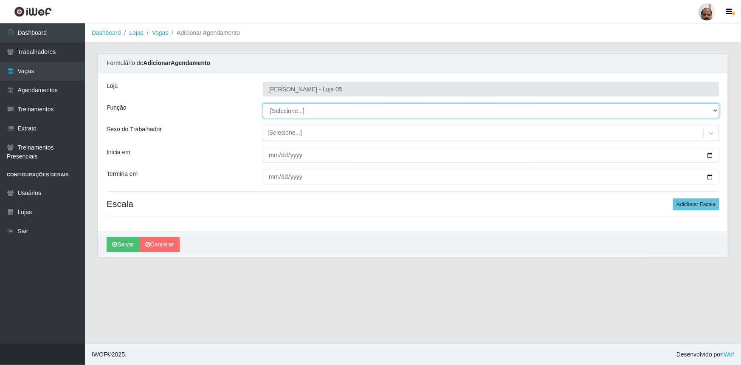
click at [714, 111] on select "[Selecione...] ASG ASG + ASG ++ Auxiliar de Depósito Auxiliar de Depósito + Aux…" at bounding box center [491, 110] width 457 height 15
select select "82"
click at [263, 103] on select "[Selecione...] ASG ASG + ASG ++ Auxiliar de Depósito Auxiliar de Depósito + Aux…" at bounding box center [491, 110] width 457 height 15
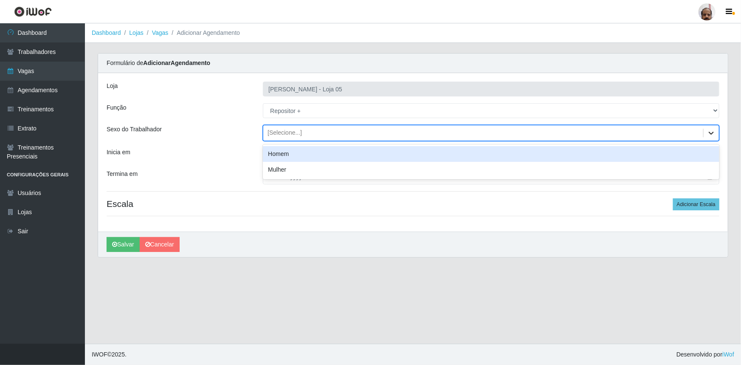
click at [711, 135] on icon at bounding box center [711, 133] width 8 height 8
click at [288, 156] on div "Homem" at bounding box center [491, 154] width 457 height 16
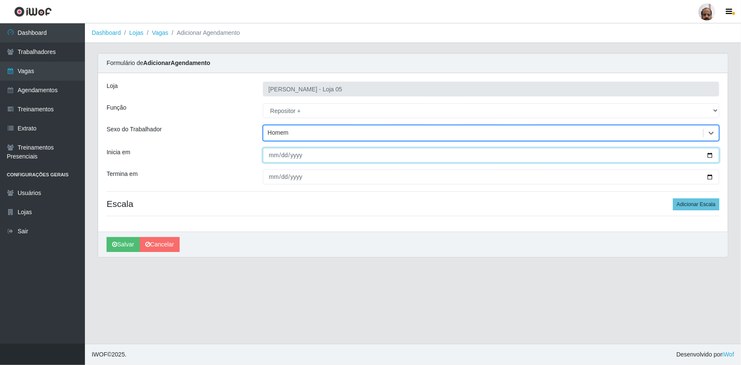
click at [711, 152] on input "Inicia em" at bounding box center [491, 155] width 457 height 15
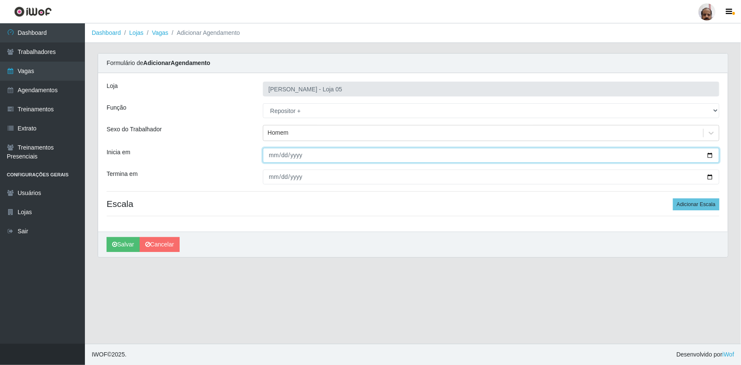
type input "[DATE]"
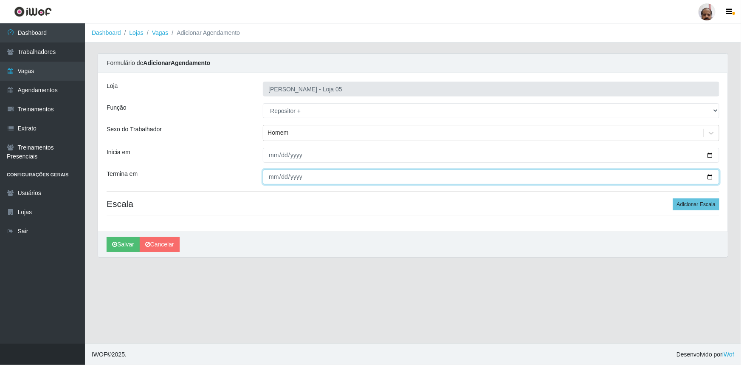
click at [711, 178] on input "Termina em" at bounding box center [491, 176] width 457 height 15
type input "[DATE]"
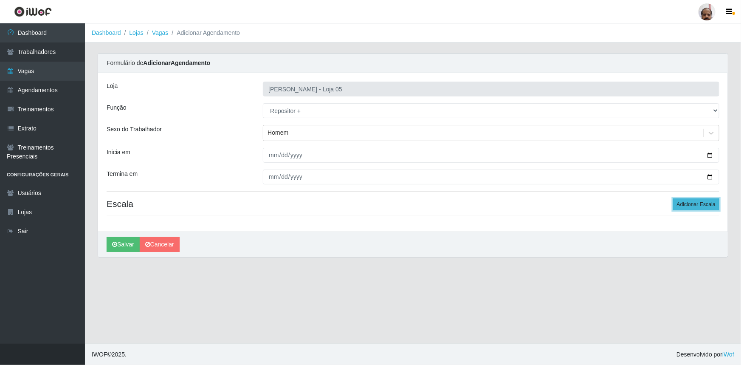
click at [690, 207] on button "Adicionar Escala" at bounding box center [696, 204] width 46 height 12
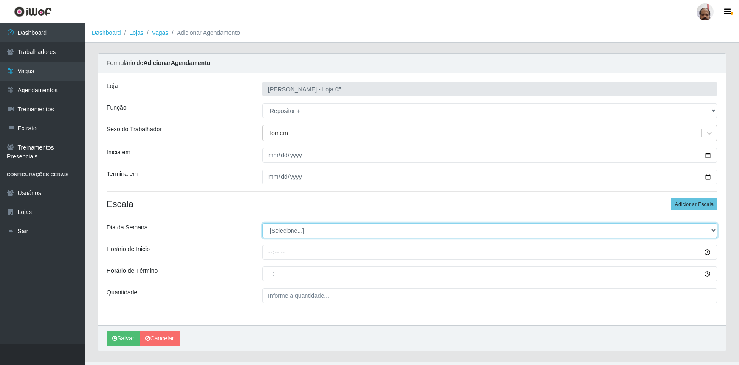
click at [712, 227] on select "[Selecione...] Segunda Terça Quarta Quinta Sexta Sábado Domingo" at bounding box center [489, 230] width 455 height 15
select select "2"
click at [262, 223] on select "[Selecione...] Segunda Terça Quarta Quinta Sexta Sábado Domingo" at bounding box center [489, 230] width 455 height 15
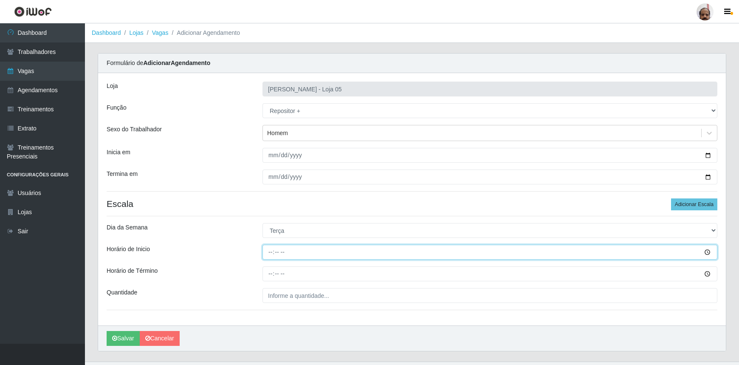
click at [271, 252] on input "Horário de Inicio" at bounding box center [489, 252] width 455 height 15
type input "23:00"
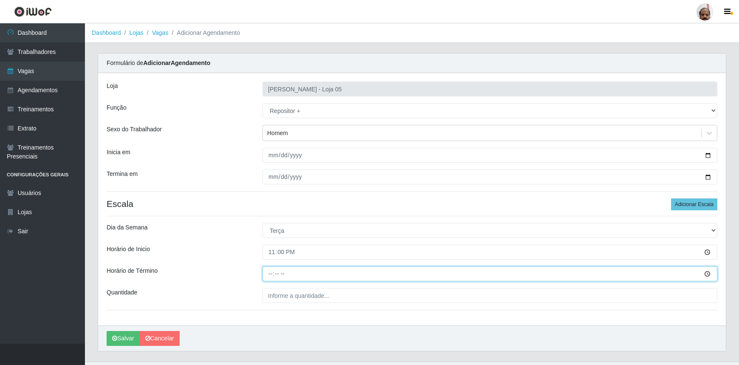
click at [269, 276] on input "Horário de Término" at bounding box center [489, 273] width 455 height 15
type input "05:00"
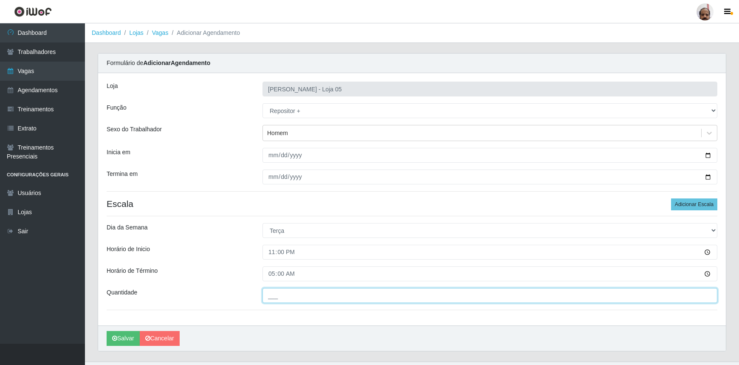
click at [319, 296] on input "___" at bounding box center [489, 295] width 455 height 15
type input "6__"
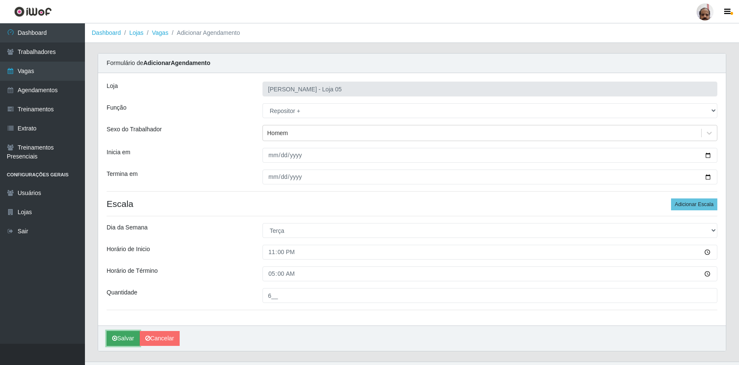
click at [116, 335] on icon "submit" at bounding box center [114, 338] width 5 height 6
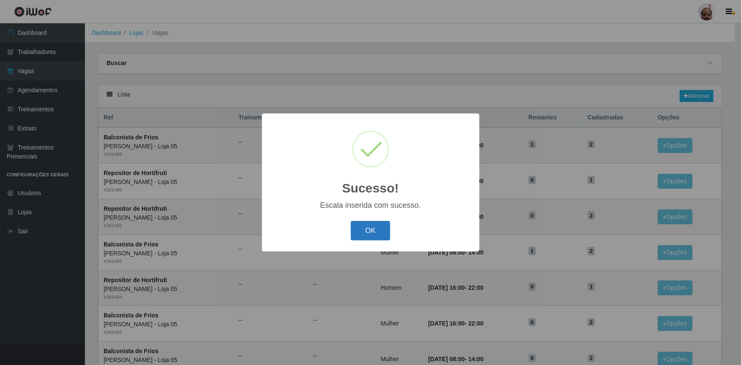
click at [370, 225] on button "OK" at bounding box center [371, 231] width 40 height 20
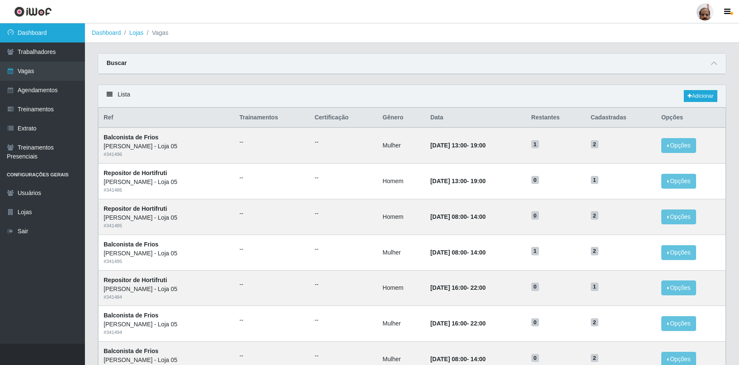
click at [45, 29] on link "Dashboard" at bounding box center [42, 32] width 85 height 19
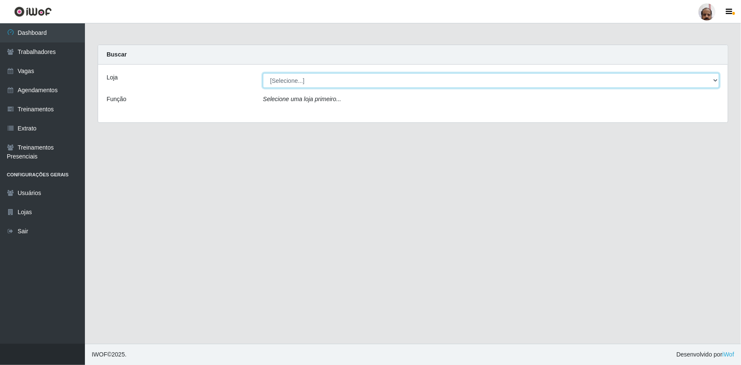
drag, startPoint x: 714, startPoint y: 78, endPoint x: 709, endPoint y: 77, distance: 4.7
click at [714, 77] on select "[Selecione...] Mar Vermelho - Loja 05" at bounding box center [491, 80] width 457 height 15
select select "252"
click at [263, 73] on select "[Selecione...] Mar Vermelho - Loja 05" at bounding box center [491, 80] width 457 height 15
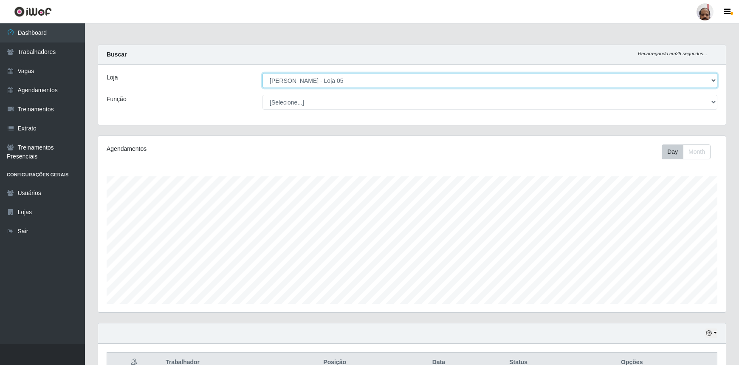
scroll to position [176, 628]
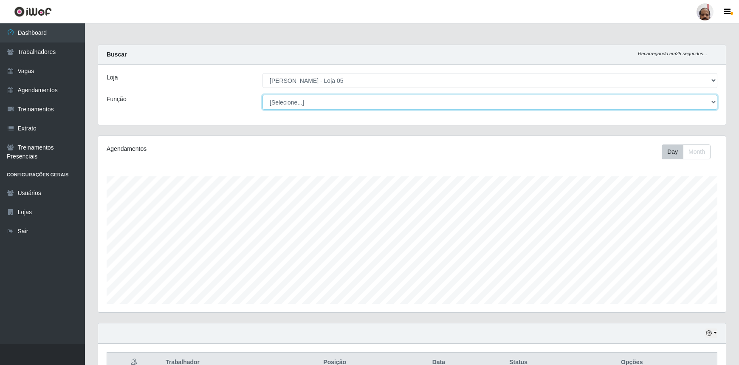
click at [714, 101] on select "[Selecione...] ASG ASG + ASG ++ Auxiliar de Depósito Auxiliar de Depósito + Aux…" at bounding box center [489, 102] width 455 height 15
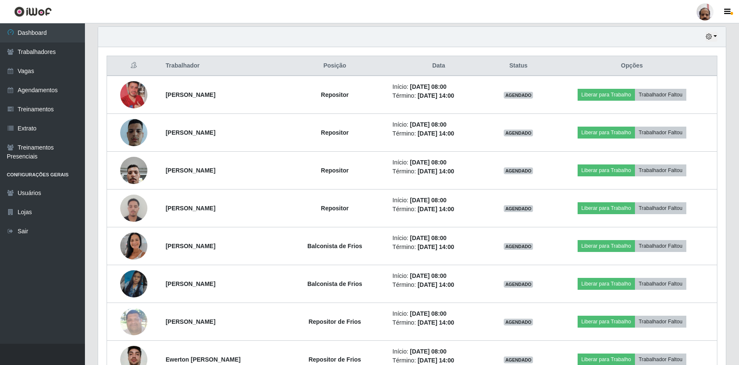
scroll to position [250, 0]
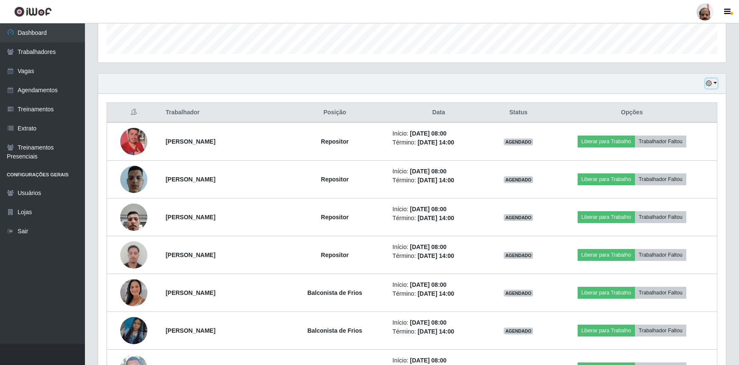
click at [714, 79] on button "button" at bounding box center [712, 84] width 12 height 10
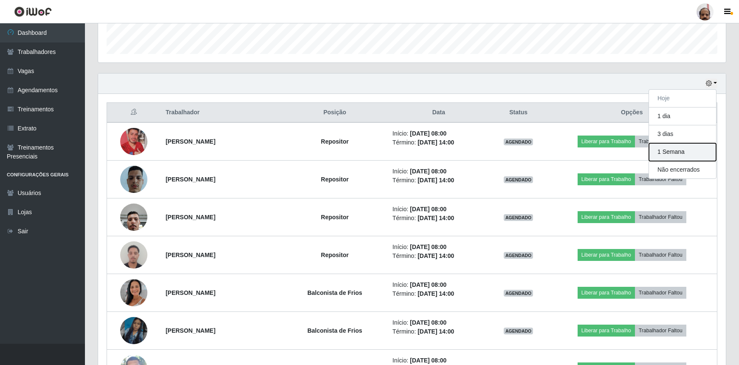
click at [669, 151] on button "1 Semana" at bounding box center [682, 152] width 67 height 18
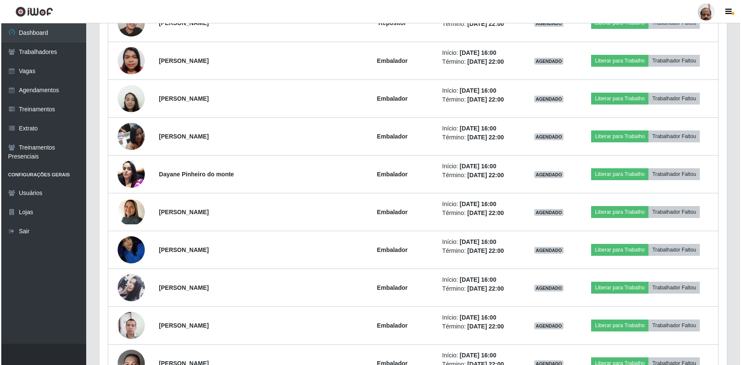
scroll to position [2973, 0]
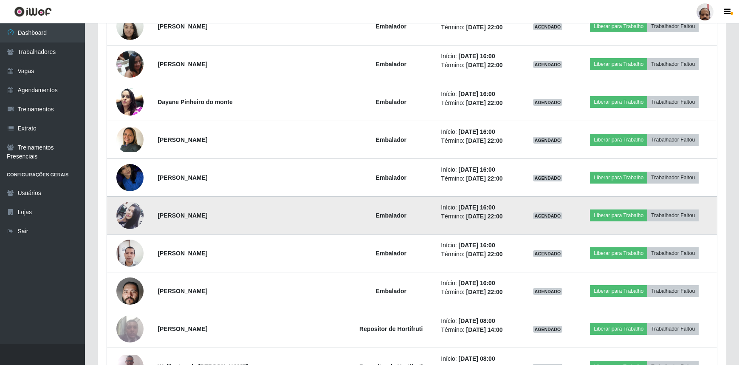
click at [138, 209] on img at bounding box center [129, 215] width 27 height 45
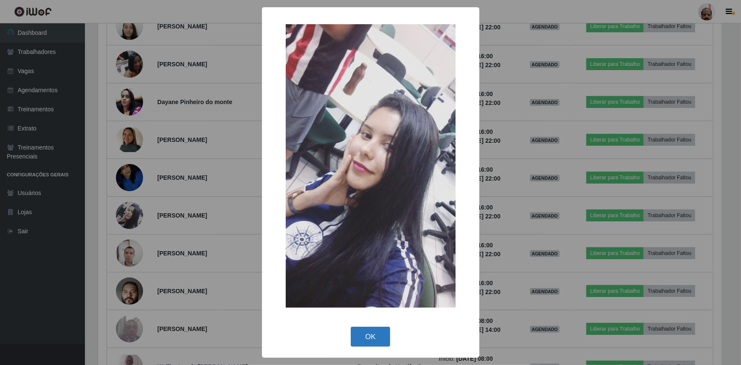
drag, startPoint x: 361, startPoint y: 338, endPoint x: 320, endPoint y: 292, distance: 62.0
click at [362, 338] on button "OK" at bounding box center [371, 337] width 40 height 20
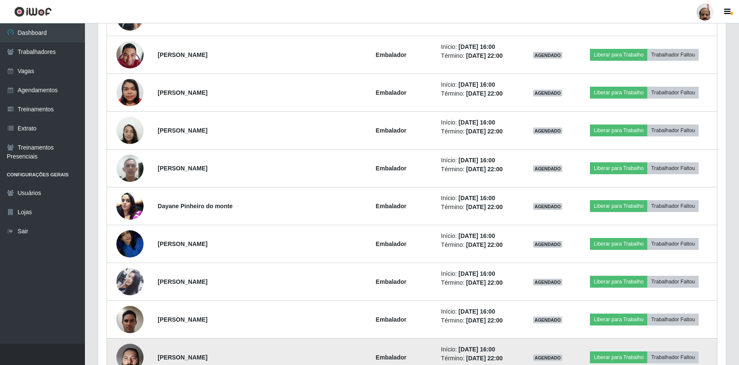
scroll to position [3510, 0]
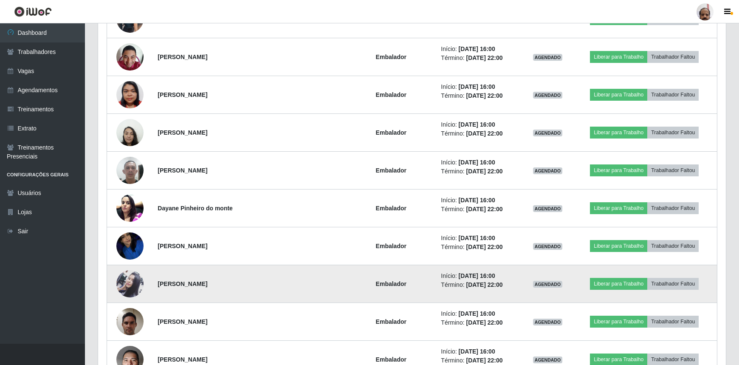
click at [122, 273] on img at bounding box center [129, 283] width 27 height 45
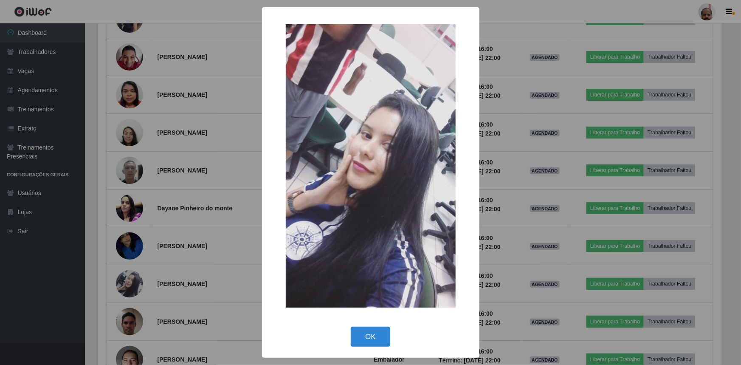
drag, startPoint x: 366, startPoint y: 334, endPoint x: 338, endPoint y: 326, distance: 29.5
click at [366, 333] on button "OK" at bounding box center [371, 337] width 40 height 20
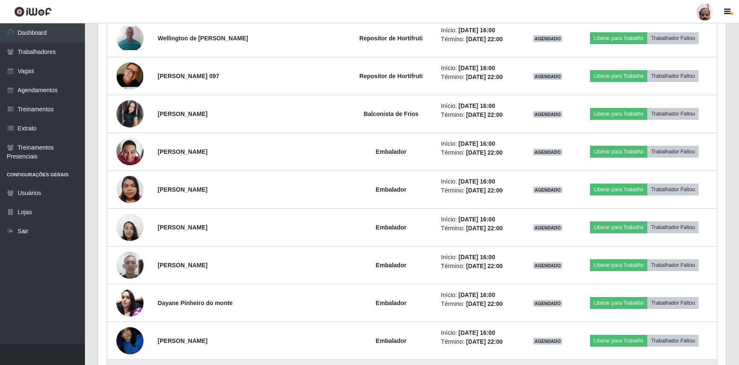
scroll to position [3394, 0]
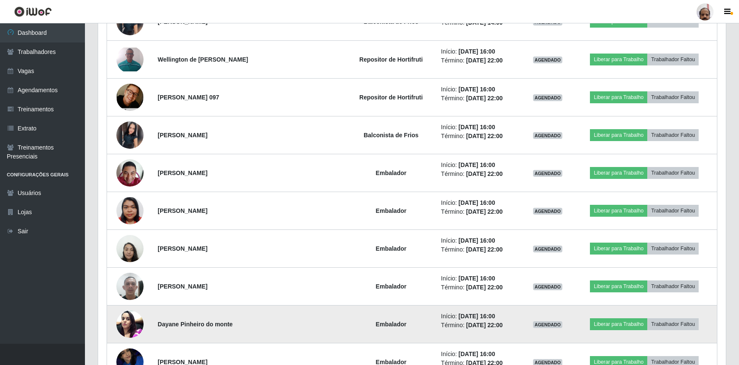
click at [135, 314] on img at bounding box center [129, 324] width 27 height 36
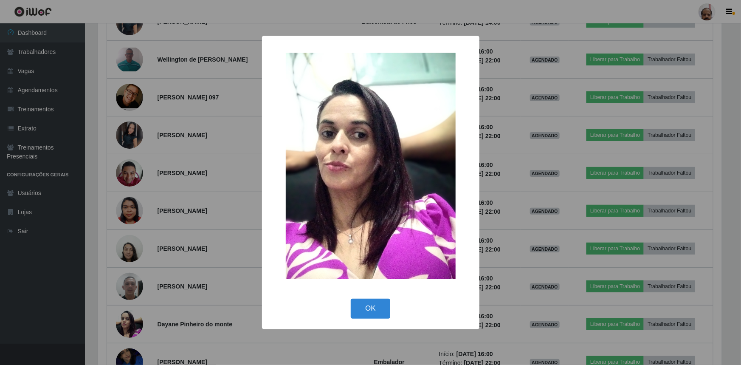
drag, startPoint x: 369, startPoint y: 300, endPoint x: 310, endPoint y: 295, distance: 59.3
click at [369, 299] on button "OK" at bounding box center [371, 309] width 40 height 20
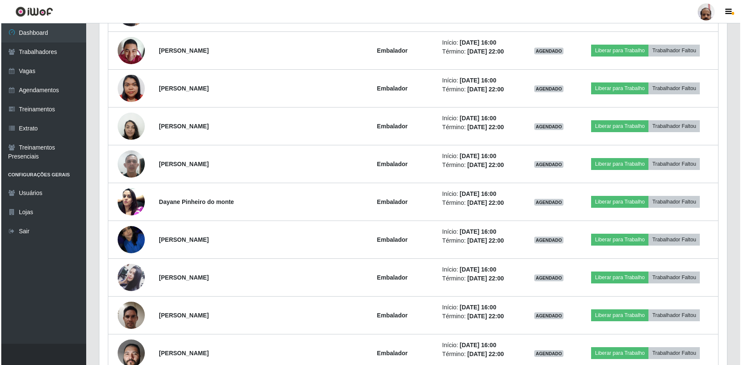
scroll to position [3547, 0]
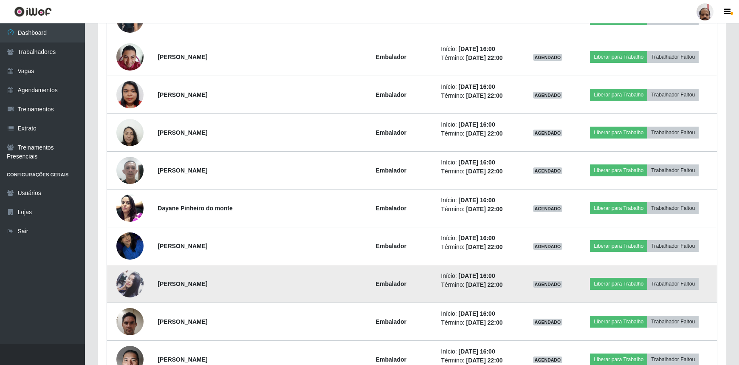
click at [131, 276] on img at bounding box center [129, 283] width 27 height 45
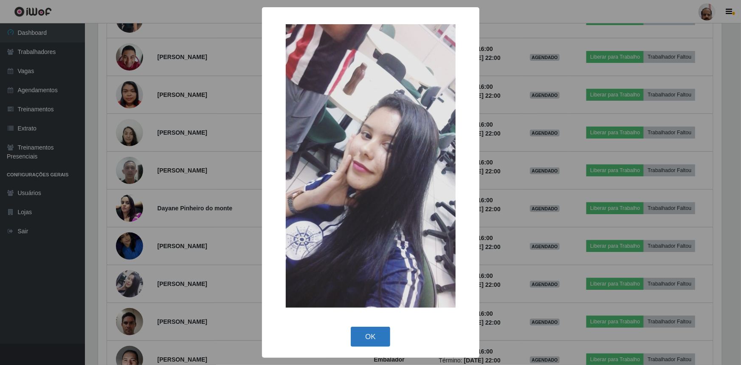
click at [371, 338] on button "OK" at bounding box center [371, 337] width 40 height 20
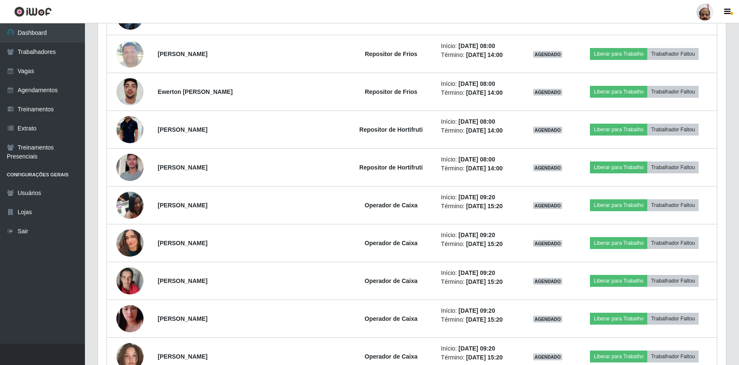
scroll to position [459, 0]
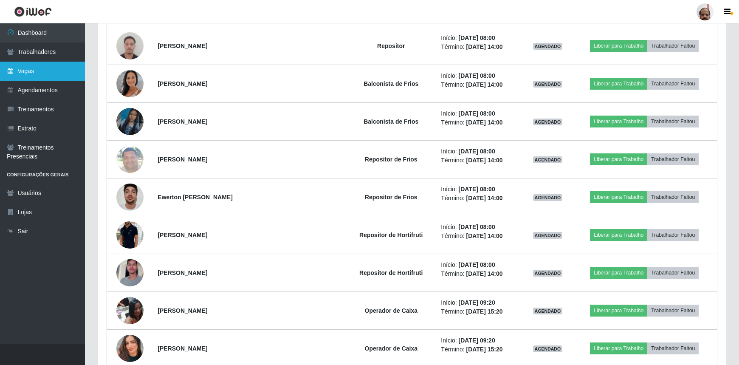
drag, startPoint x: 32, startPoint y: 68, endPoint x: 52, endPoint y: 74, distance: 21.0
click at [32, 68] on link "Vagas" at bounding box center [42, 71] width 85 height 19
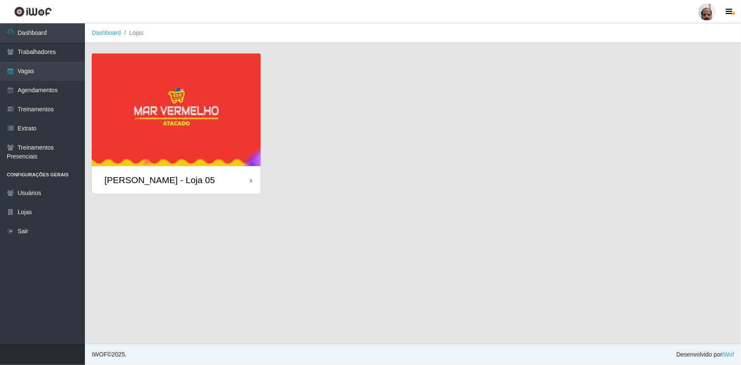
drag, startPoint x: 163, startPoint y: 121, endPoint x: 150, endPoint y: 120, distance: 12.3
click at [150, 120] on img at bounding box center [176, 110] width 169 height 113
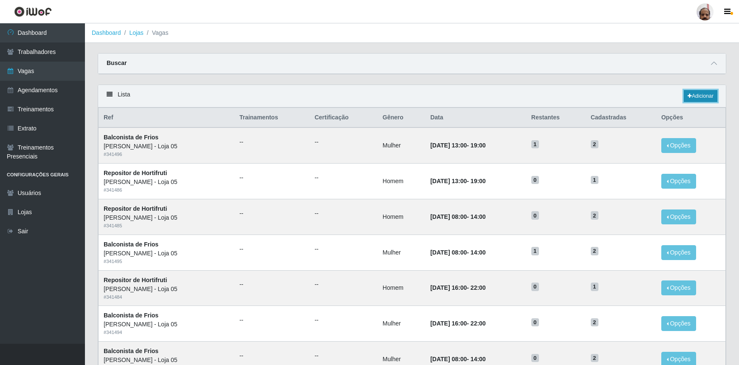
click at [705, 98] on link "Adicionar" at bounding box center [701, 96] width 34 height 12
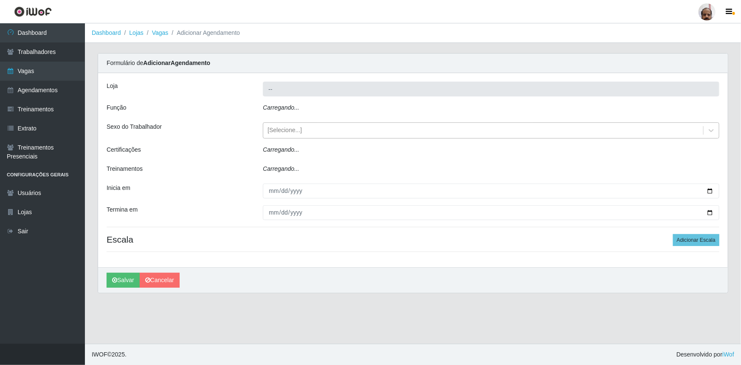
type input "[PERSON_NAME] - Loja 05"
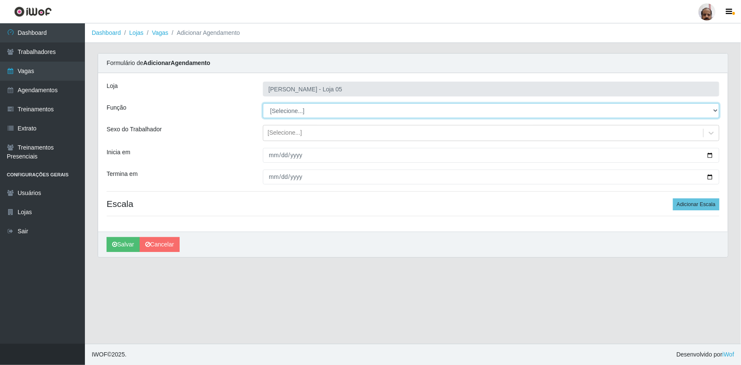
click at [713, 109] on select "[Selecione...] ASG ASG + ASG ++ Auxiliar de Depósito Auxiliar de Depósito + Aux…" at bounding box center [491, 110] width 457 height 15
select select "110"
click at [263, 103] on select "[Selecione...] ASG ASG + ASG ++ Auxiliar de Depósito Auxiliar de Depósito + Aux…" at bounding box center [491, 110] width 457 height 15
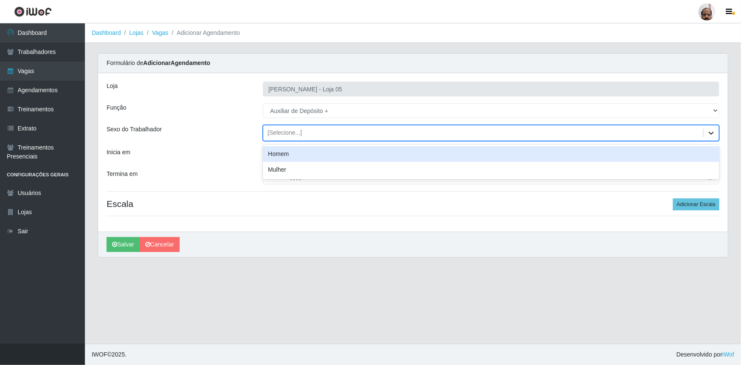
click at [708, 131] on icon at bounding box center [711, 133] width 8 height 8
click at [290, 153] on div "Homem" at bounding box center [491, 154] width 457 height 16
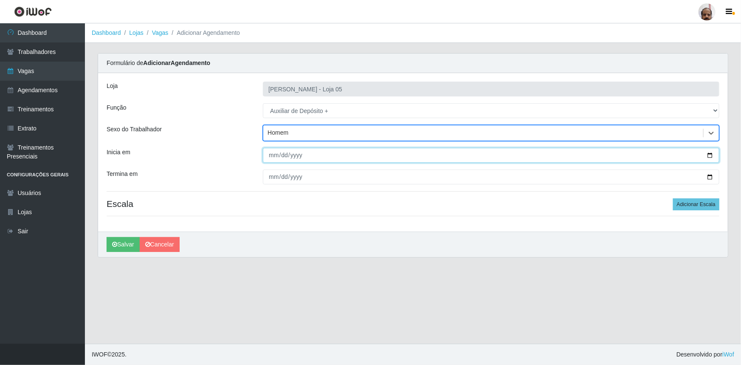
click at [710, 154] on input "Inicia em" at bounding box center [491, 155] width 457 height 15
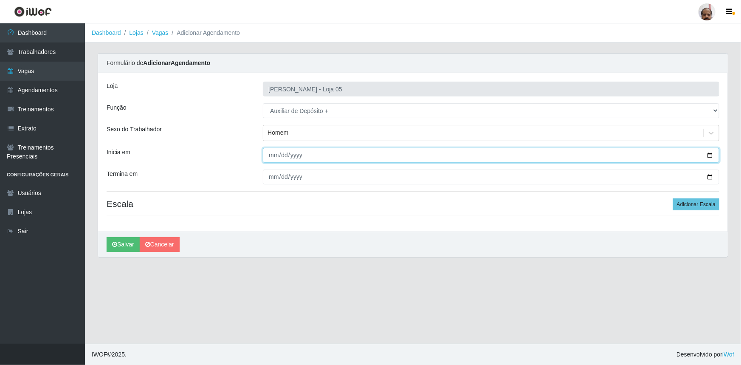
type input "[DATE]"
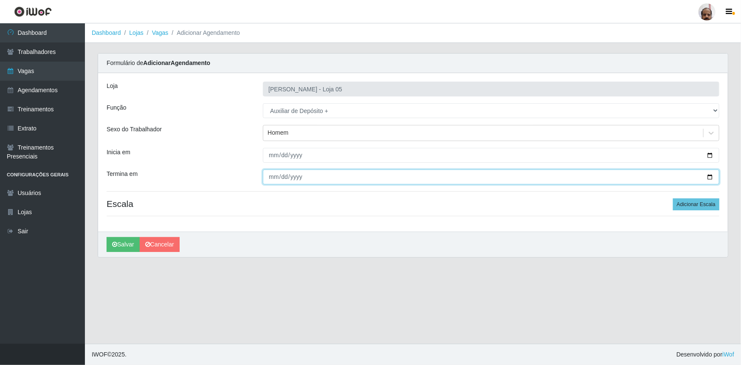
click at [710, 178] on input "Termina em" at bounding box center [491, 176] width 457 height 15
type input "[DATE]"
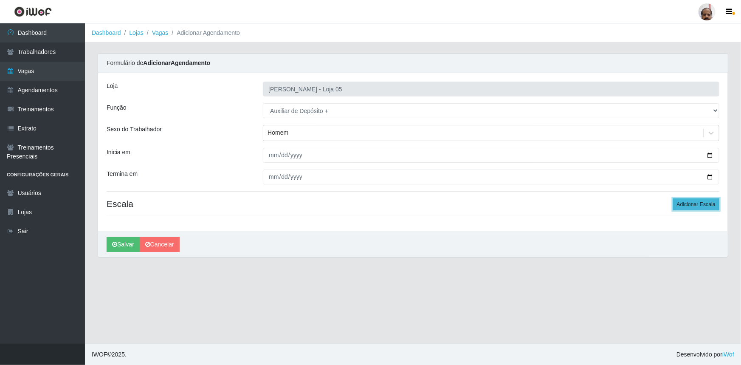
click at [689, 202] on button "Adicionar Escala" at bounding box center [696, 204] width 46 height 12
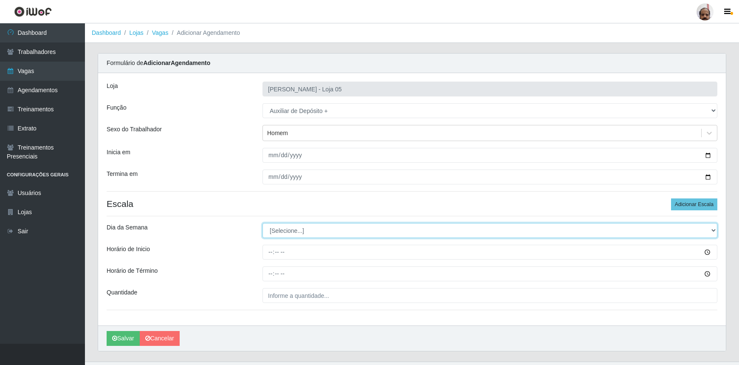
click at [710, 229] on select "[Selecione...] Segunda Terça Quarta Quinta Sexta Sábado Domingo" at bounding box center [489, 230] width 455 height 15
select select "2"
click at [262, 223] on select "[Selecione...] Segunda Terça Quarta Quinta Sexta Sábado Domingo" at bounding box center [489, 230] width 455 height 15
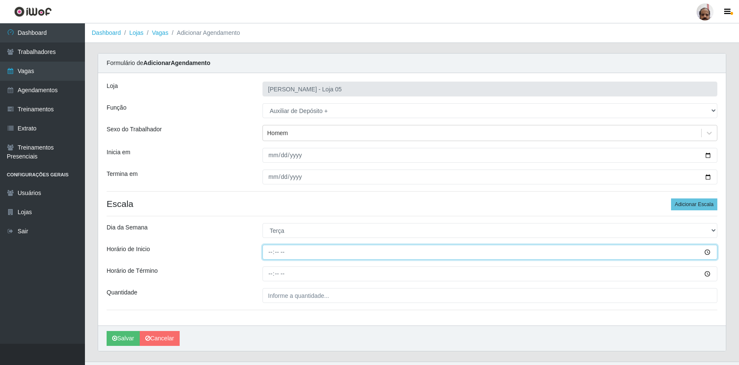
click at [269, 251] on input "Horário de Inicio" at bounding box center [489, 252] width 455 height 15
type input "23:00"
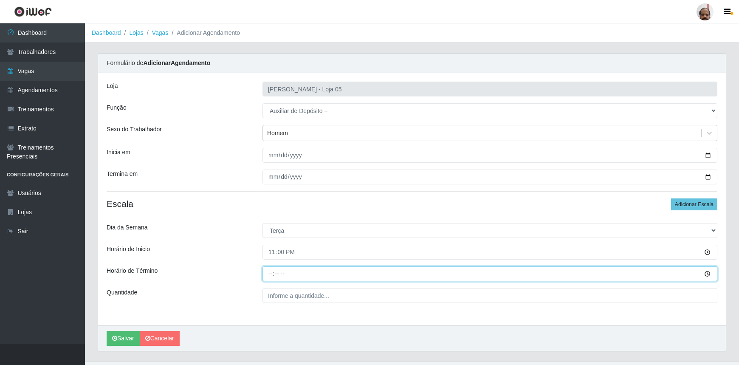
click at [271, 274] on input "Horário de Término" at bounding box center [489, 273] width 455 height 15
type input "05:00"
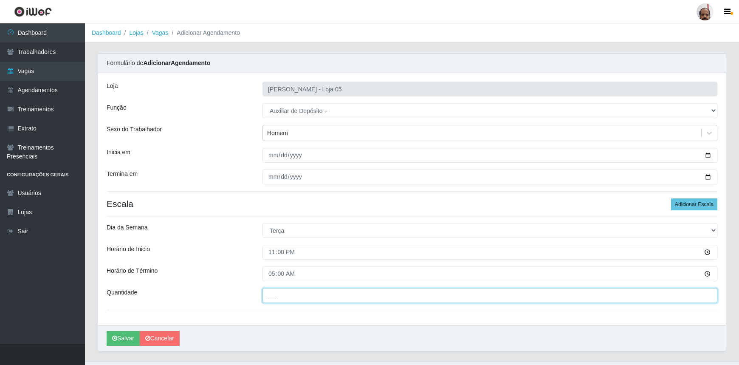
click at [297, 298] on input "___" at bounding box center [489, 295] width 455 height 15
type input "2__"
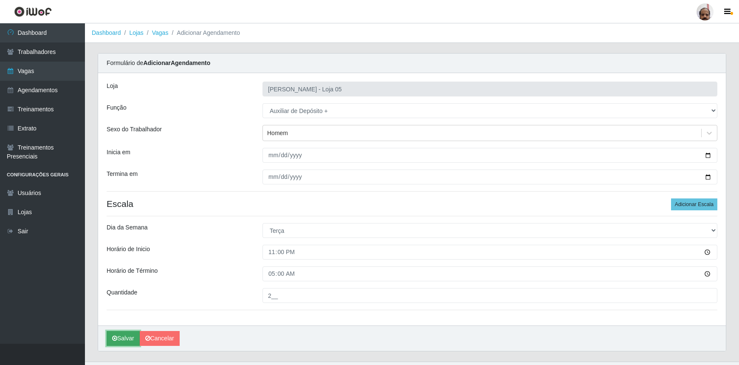
click at [114, 336] on icon "submit" at bounding box center [114, 338] width 5 height 6
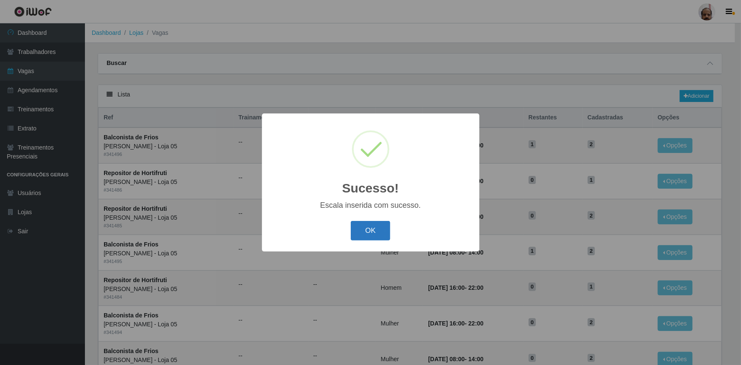
click at [370, 235] on button "OK" at bounding box center [371, 231] width 40 height 20
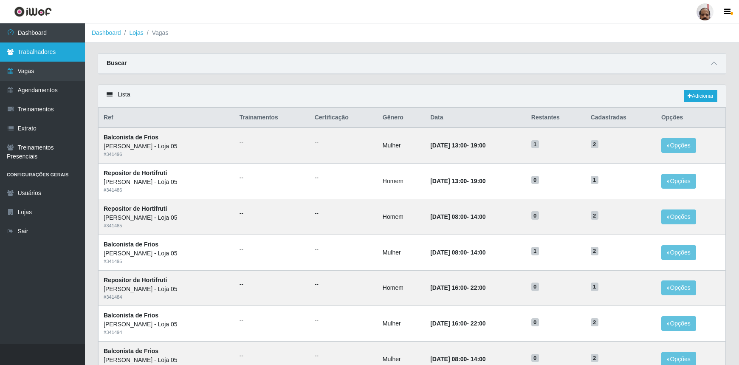
click at [64, 58] on link "Trabalhadores" at bounding box center [42, 51] width 85 height 19
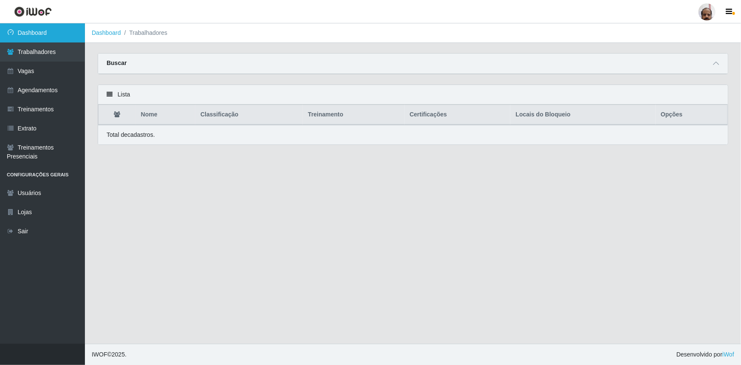
click at [32, 35] on link "Dashboard" at bounding box center [42, 32] width 85 height 19
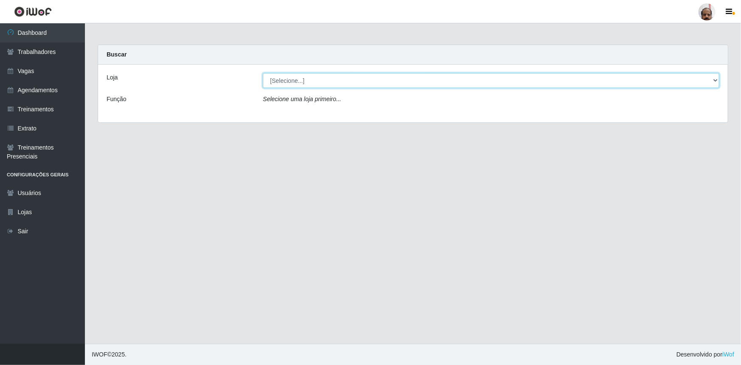
click at [718, 80] on select "[Selecione...] Mar Vermelho - Loja 05" at bounding box center [491, 80] width 457 height 15
select select "252"
click at [263, 73] on select "[Selecione...] Mar Vermelho - Loja 05" at bounding box center [491, 80] width 457 height 15
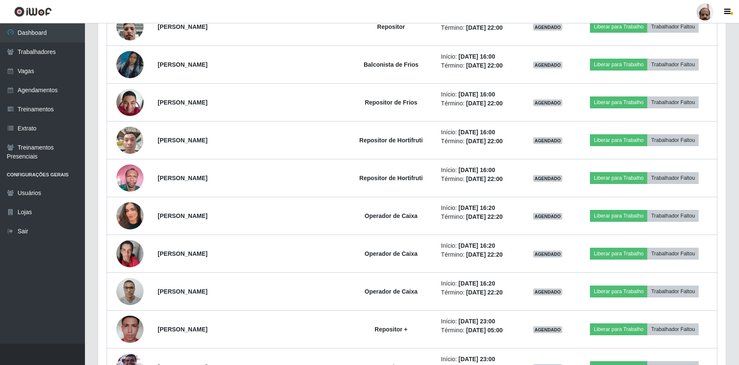
scroll to position [1120, 0]
